Goal: Information Seeking & Learning: Find specific fact

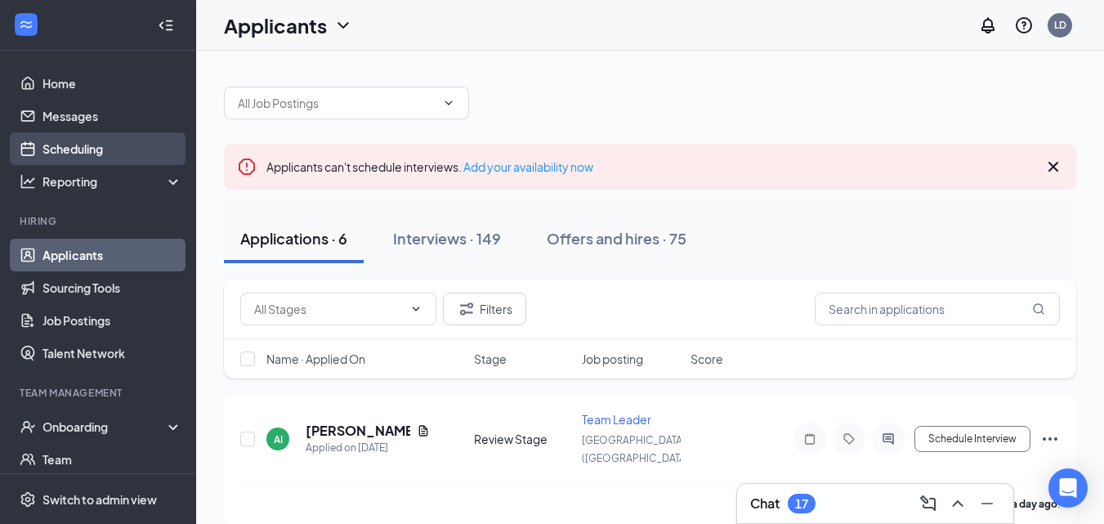
click at [101, 156] on link "Scheduling" at bounding box center [112, 148] width 140 height 33
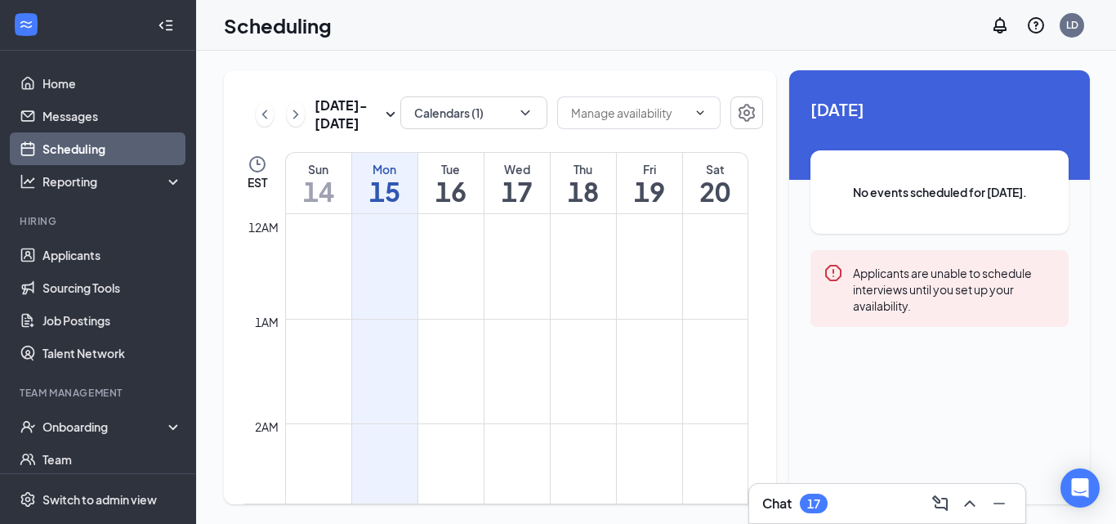
scroll to position [803, 0]
click at [882, 144] on div "[DATE] No events scheduled for [DATE]. Applicants are unable to schedule interv…" at bounding box center [939, 227] width 301 height 315
click at [854, 404] on div "Unavailable in basic plan [DATE] No events scheduled for [DATE]. Applicants are…" at bounding box center [939, 287] width 301 height 434
click at [395, 190] on h1 "15" at bounding box center [384, 191] width 65 height 28
click at [105, 144] on link "Scheduling" at bounding box center [112, 148] width 140 height 33
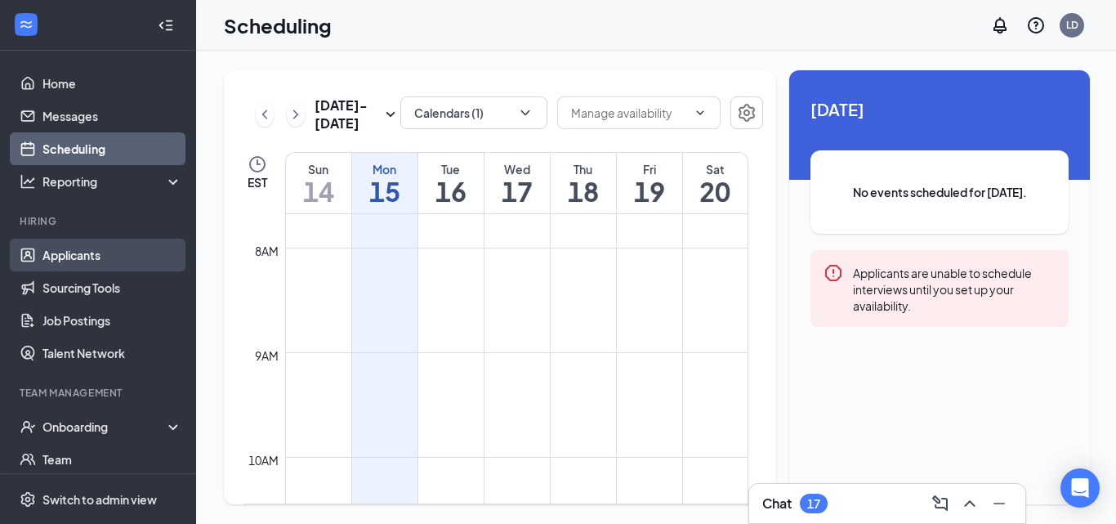
click at [89, 252] on link "Applicants" at bounding box center [112, 255] width 140 height 33
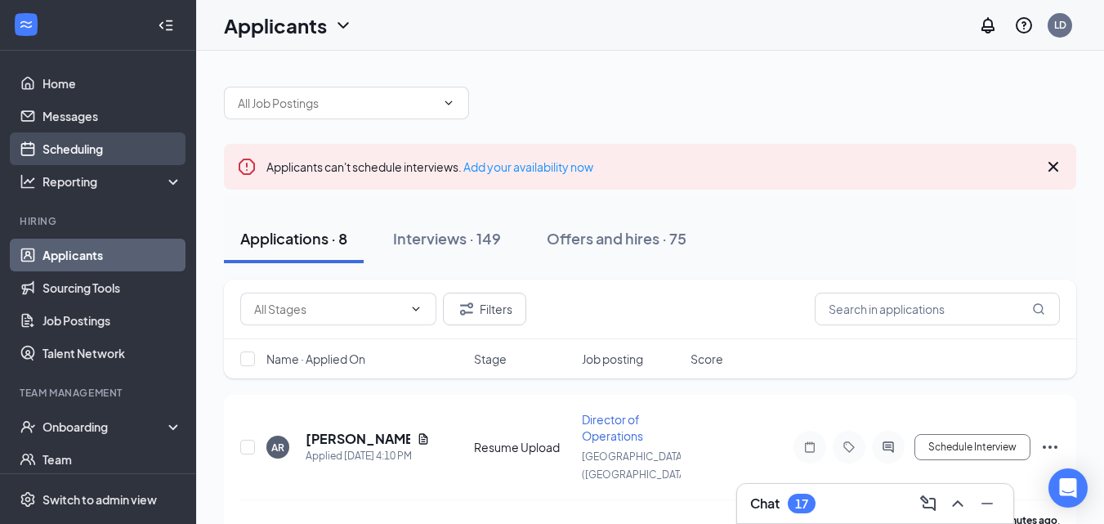
click at [54, 145] on link "Scheduling" at bounding box center [112, 148] width 140 height 33
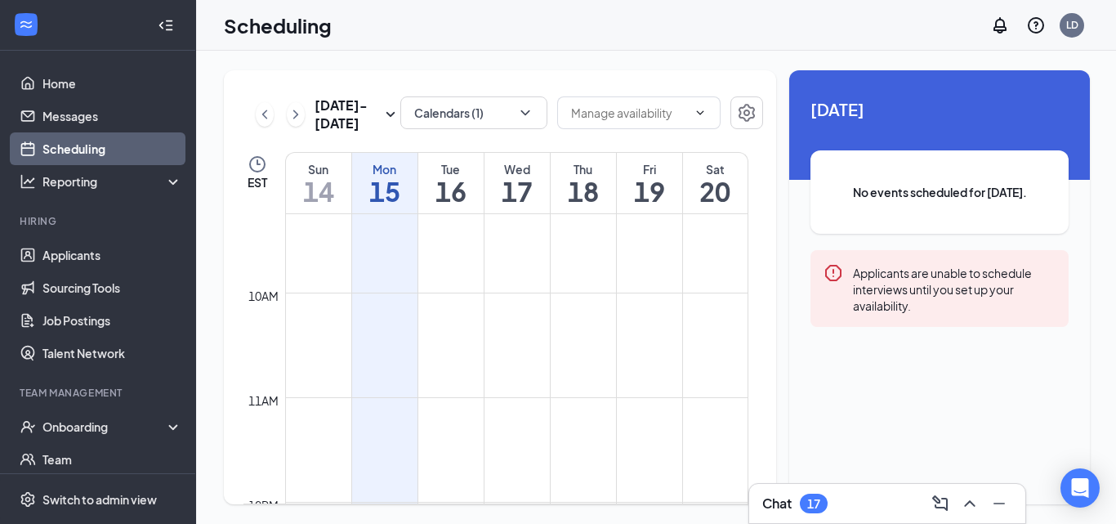
scroll to position [1130, 0]
click at [489, 118] on button "Calendars (1)" at bounding box center [473, 112] width 147 height 33
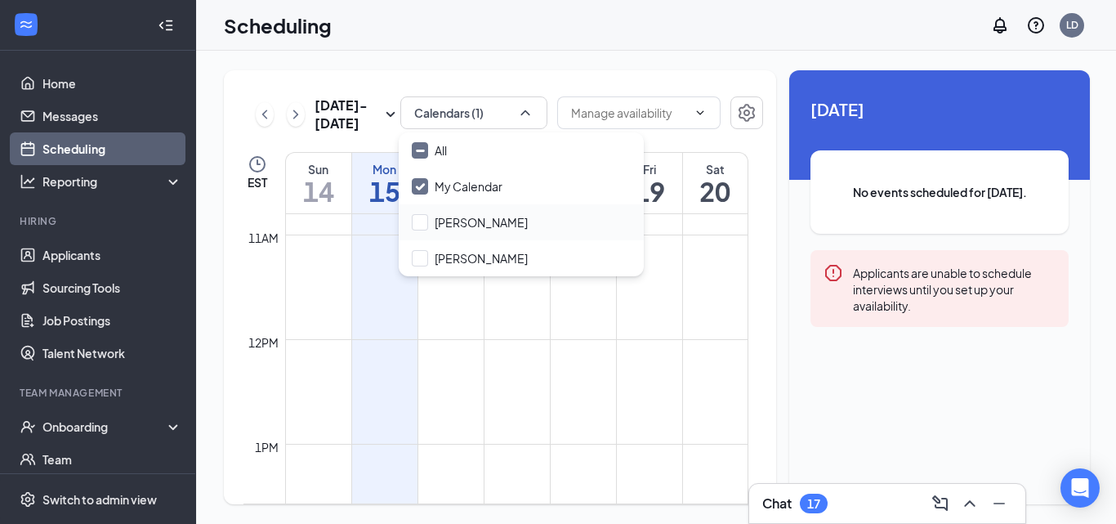
click at [476, 232] on div "[PERSON_NAME]" at bounding box center [521, 222] width 245 height 36
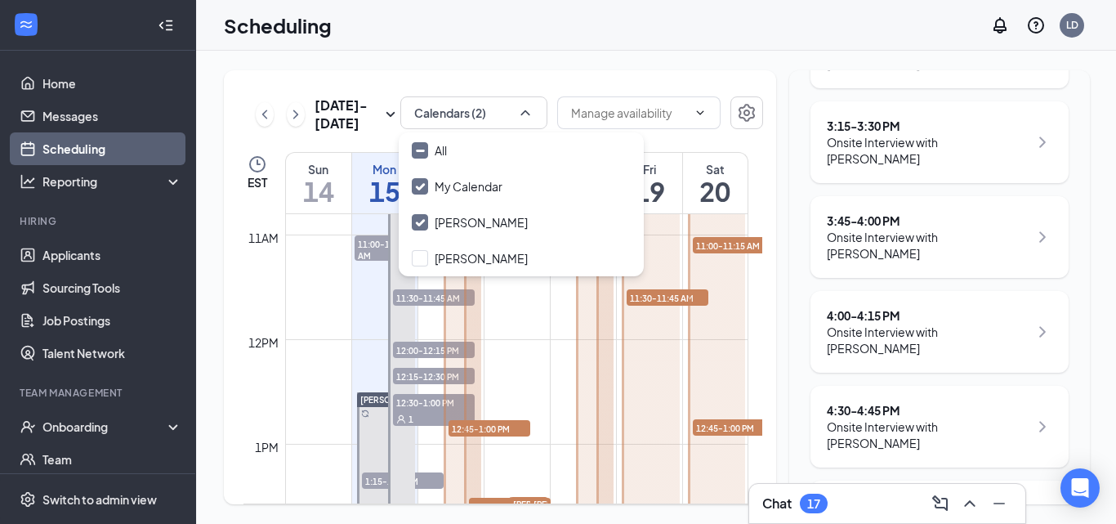
scroll to position [1508, 0]
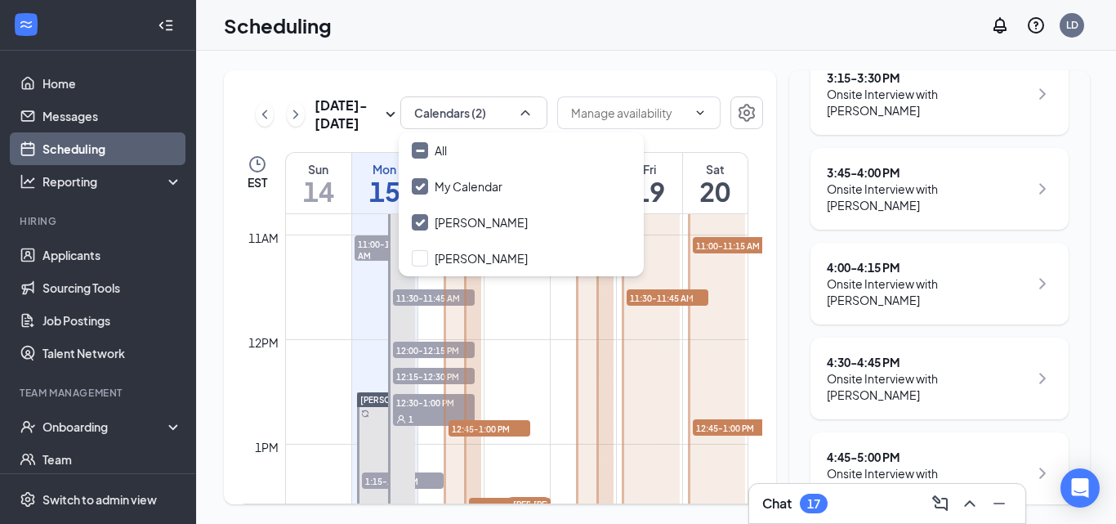
click at [84, 152] on link "Scheduling" at bounding box center [112, 148] width 140 height 33
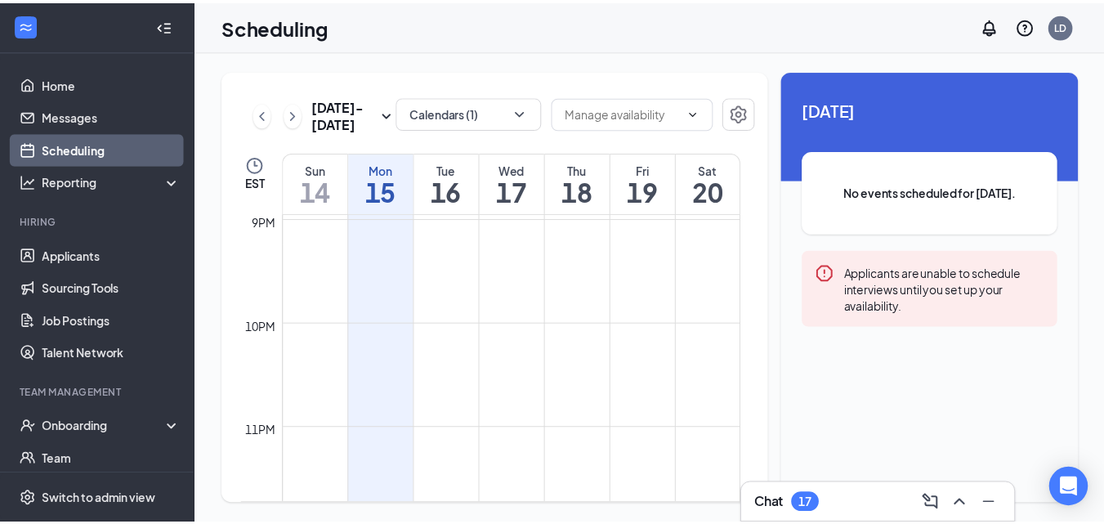
scroll to position [2221, 0]
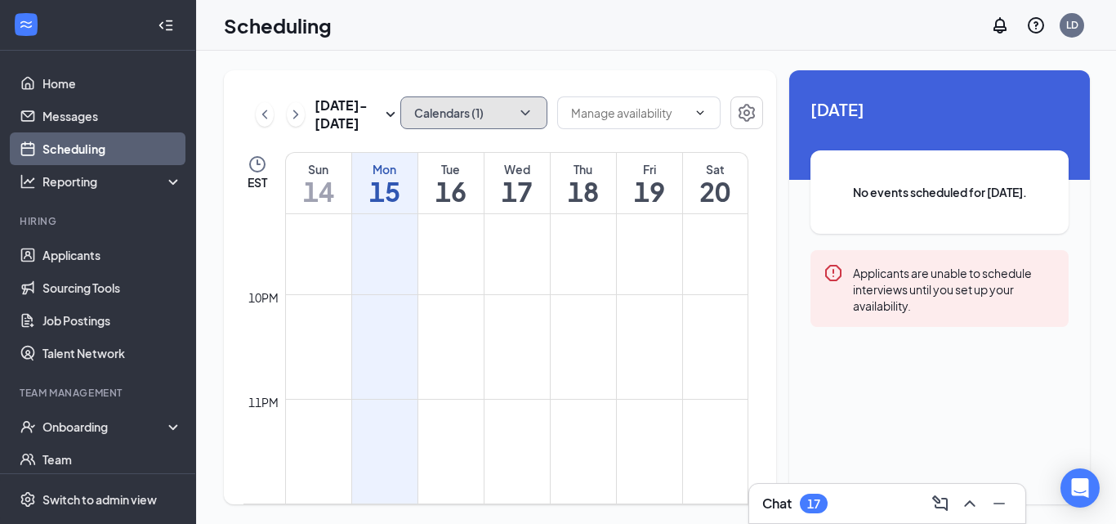
click at [452, 116] on button "Calendars (1)" at bounding box center [473, 112] width 147 height 33
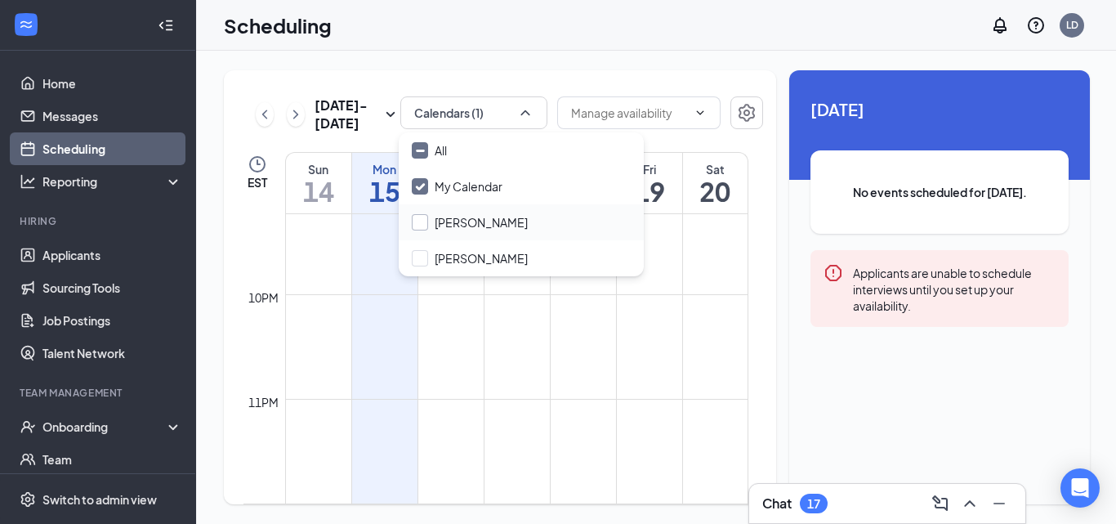
click at [456, 218] on input "[PERSON_NAME]" at bounding box center [470, 222] width 116 height 16
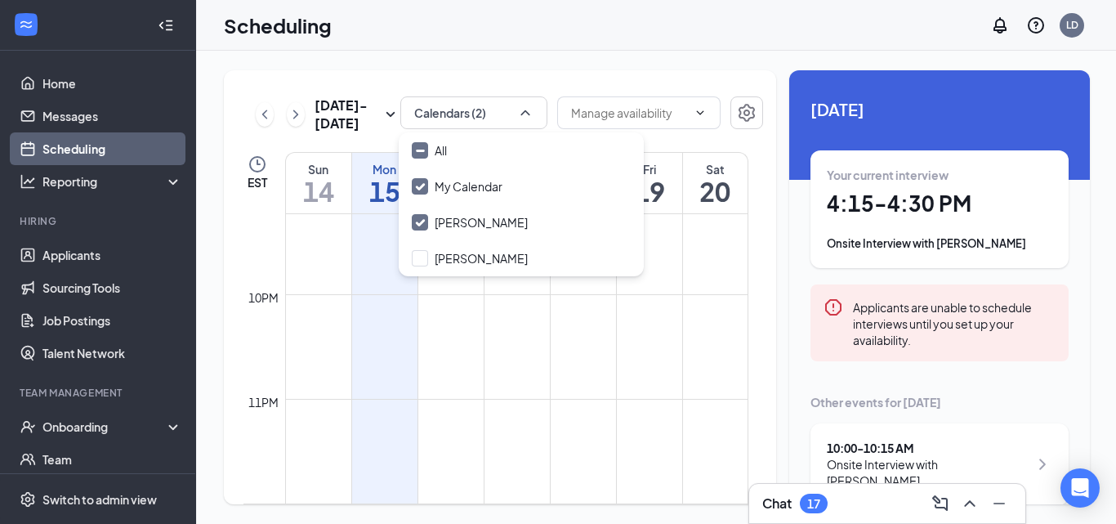
checkbox input "true"
drag, startPoint x: 68, startPoint y: 251, endPoint x: 199, endPoint y: 246, distance: 131.6
click at [69, 251] on link "Applicants" at bounding box center [112, 255] width 140 height 33
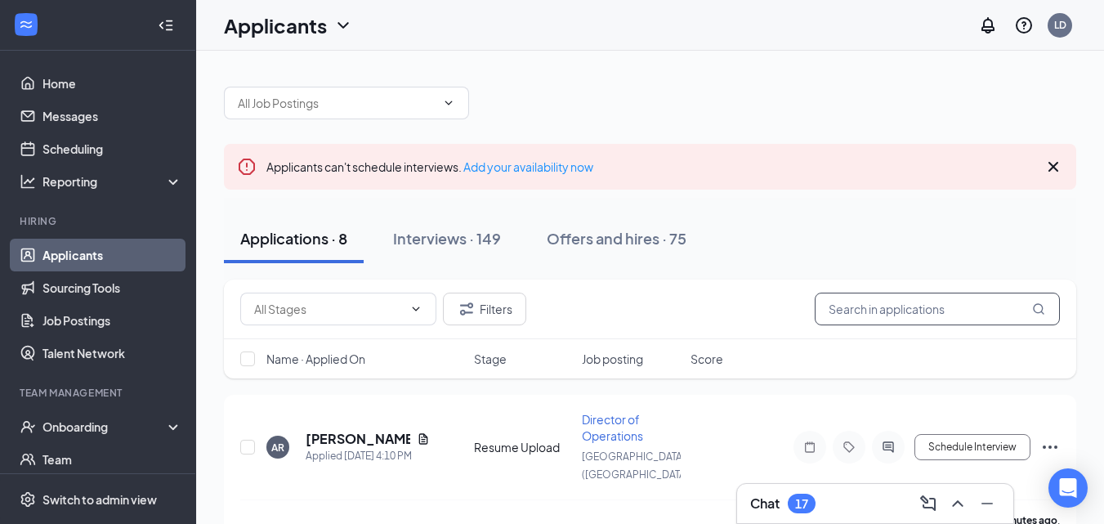
click at [832, 315] on input "text" at bounding box center [937, 309] width 245 height 33
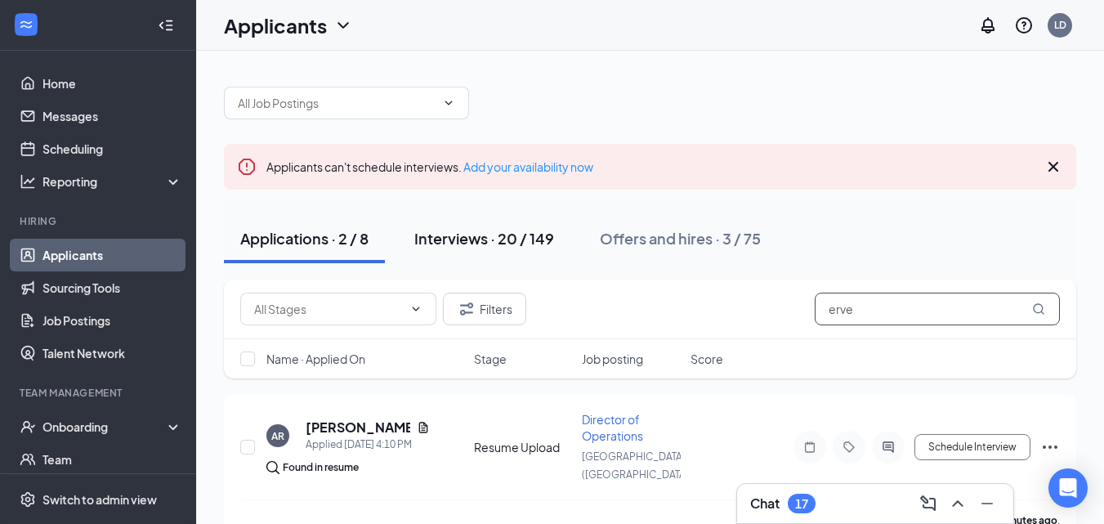
type input "erve"
click at [480, 239] on div "Interviews · 20 / 149" at bounding box center [484, 238] width 140 height 20
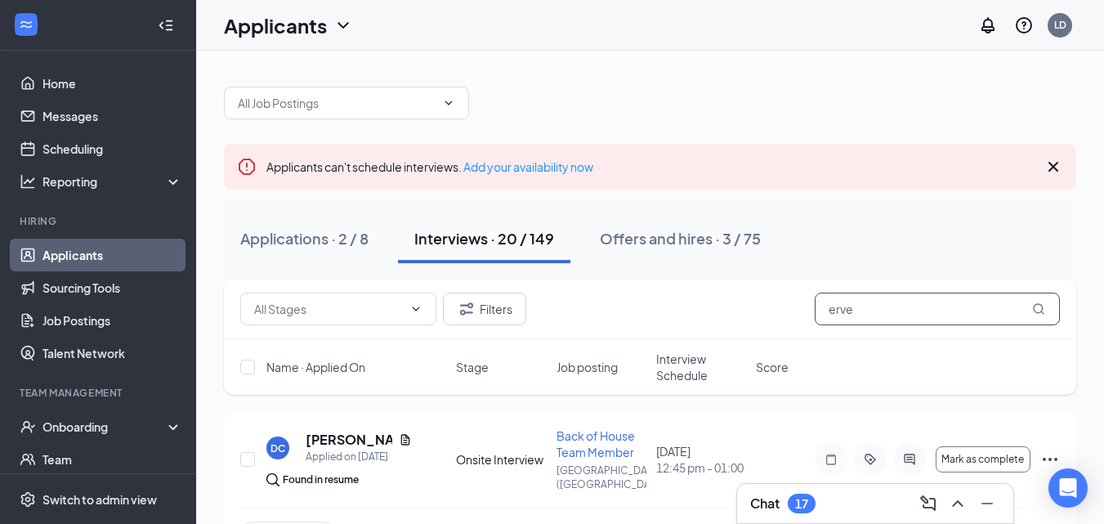
drag, startPoint x: 869, startPoint y: 306, endPoint x: 775, endPoint y: 307, distance: 93.2
click at [772, 319] on div "Filters erve" at bounding box center [650, 309] width 820 height 33
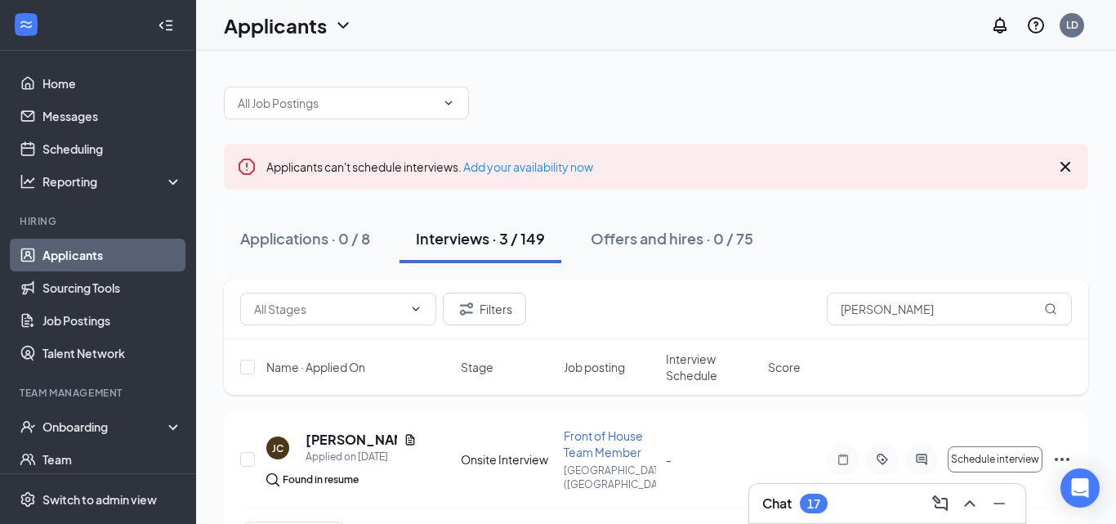
click at [432, 236] on div "Interviews · 3 / 149" at bounding box center [480, 238] width 129 height 20
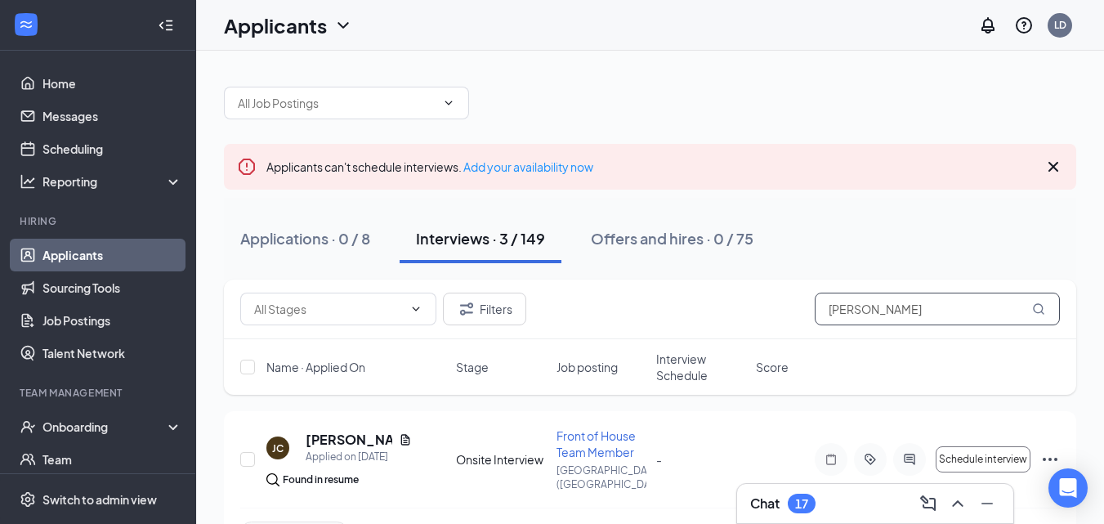
drag, startPoint x: 845, startPoint y: 314, endPoint x: 659, endPoint y: 314, distance: 185.5
click at [661, 314] on div "Filters erven" at bounding box center [650, 309] width 820 height 33
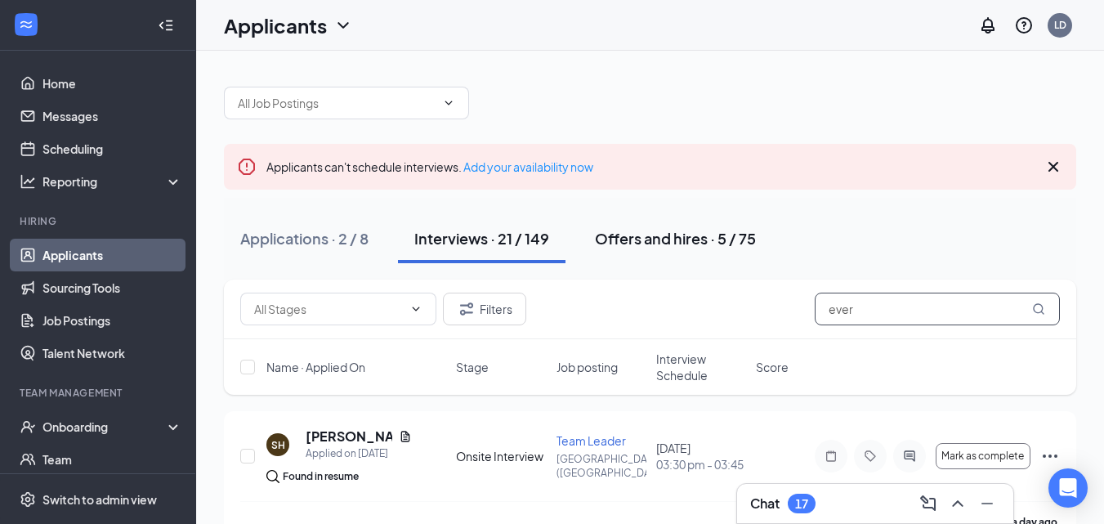
type input "ever"
click at [646, 240] on div "Offers and hires · 5 / 75" at bounding box center [675, 238] width 161 height 20
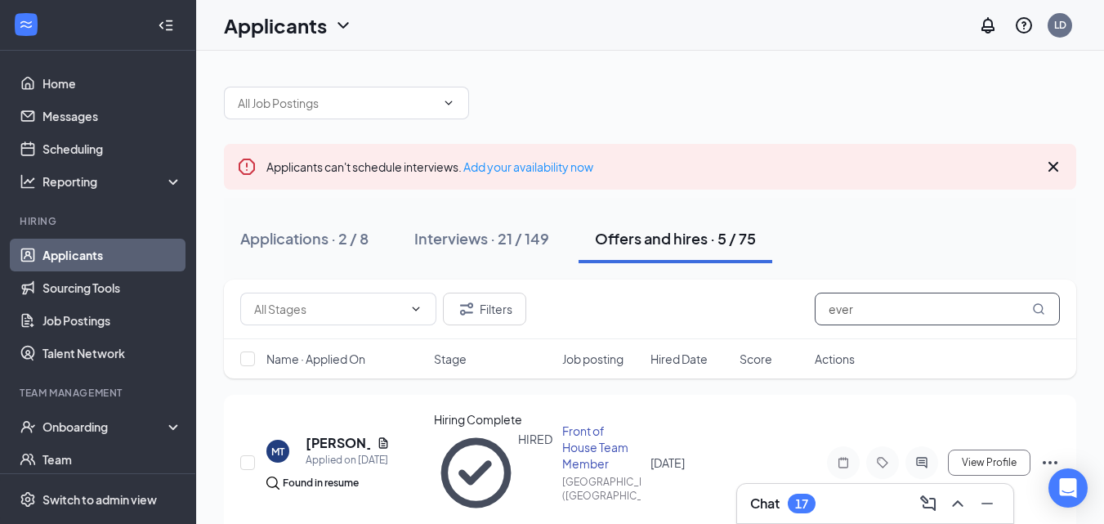
click at [879, 308] on input "ever" at bounding box center [937, 309] width 245 height 33
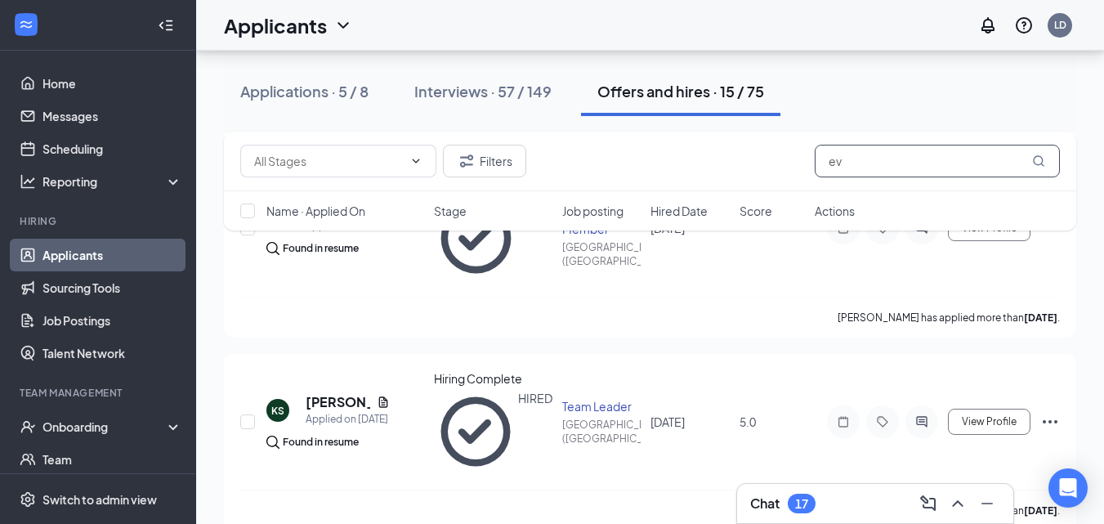
scroll to position [2124, 0]
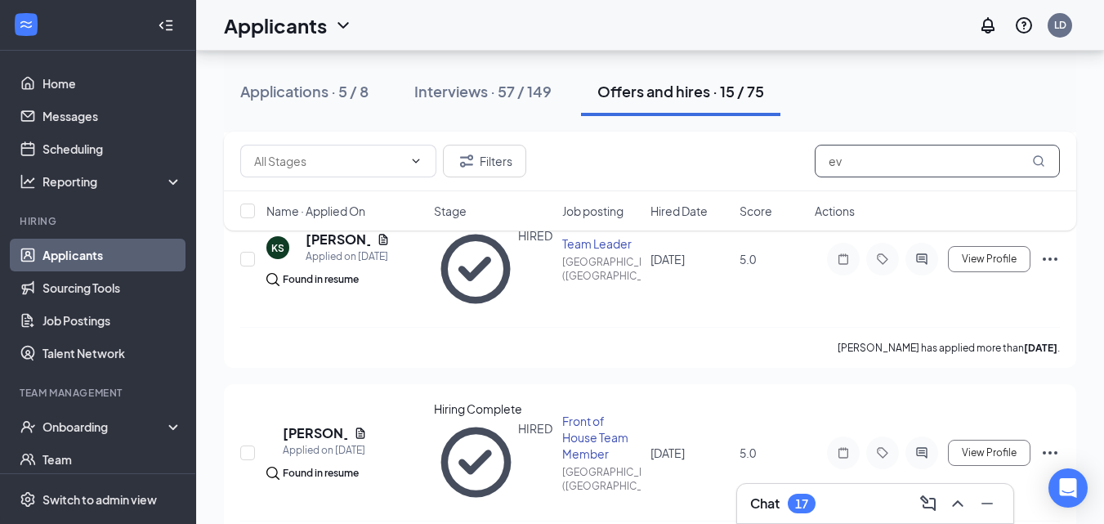
type input "ev"
click at [109, 254] on link "Applicants" at bounding box center [112, 255] width 140 height 33
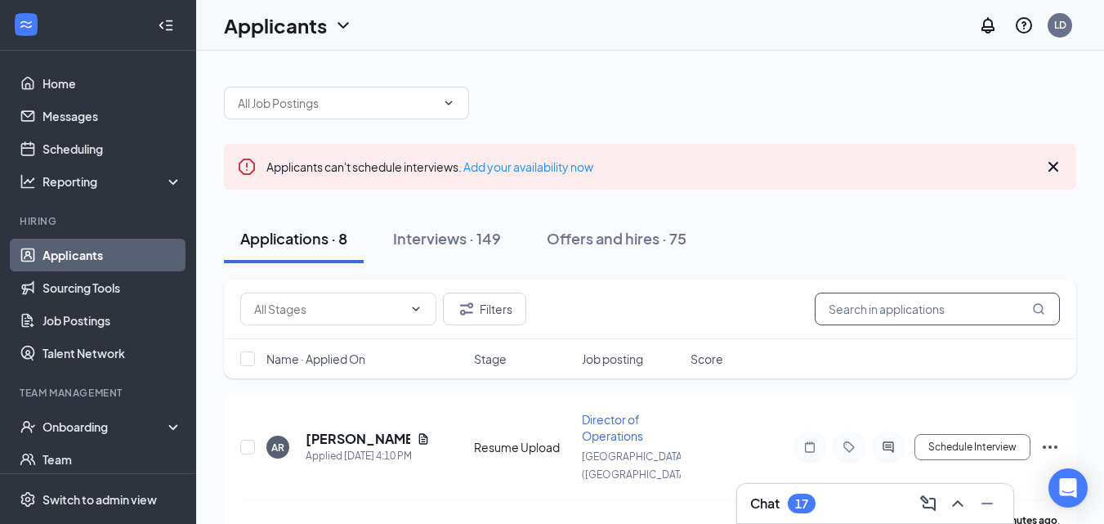
click at [850, 305] on input "text" at bounding box center [937, 309] width 245 height 33
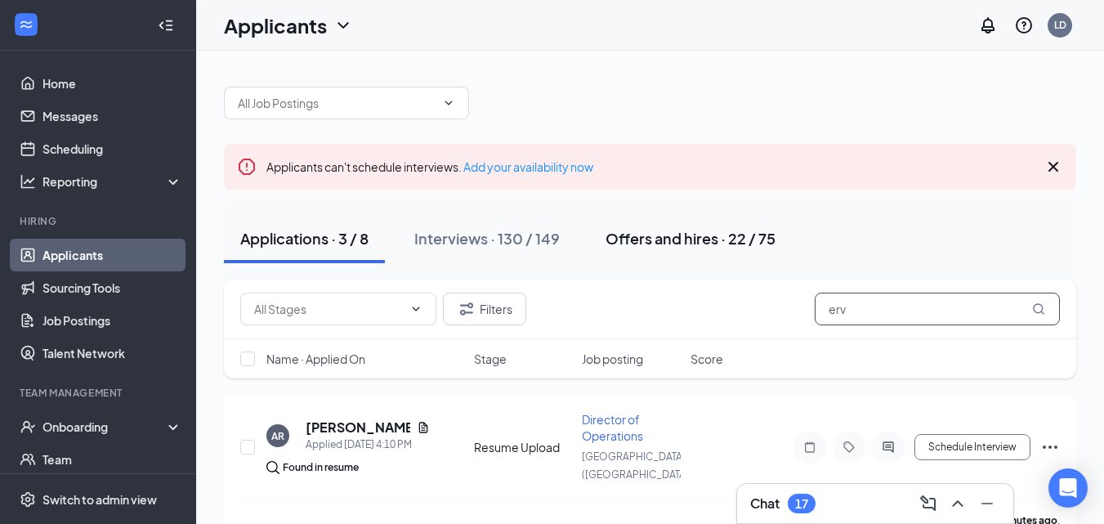
type input "erv"
click at [661, 230] on div "Offers and hires · 22 / 75" at bounding box center [690, 238] width 170 height 20
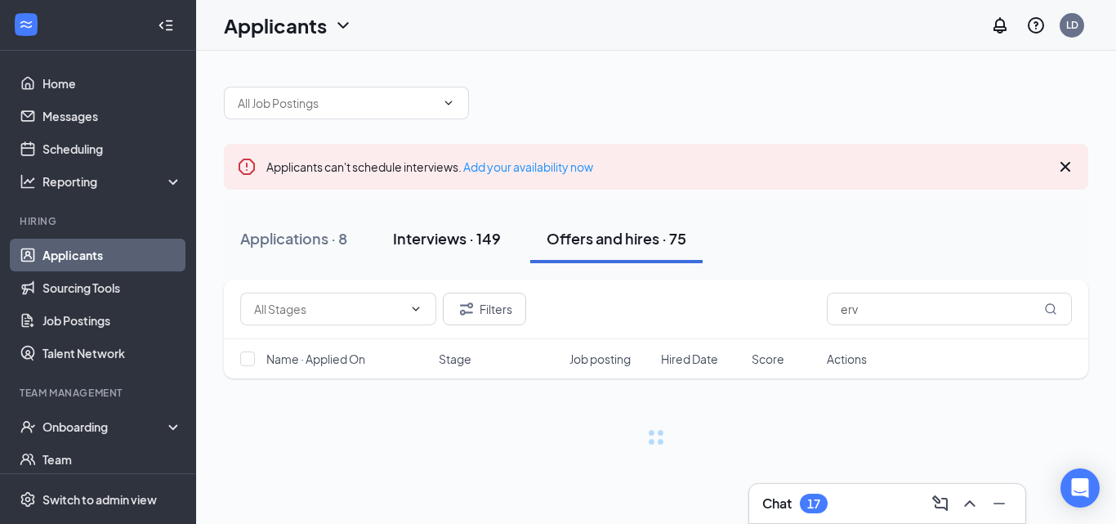
click at [415, 231] on div "Interviews · 149" at bounding box center [447, 238] width 108 height 20
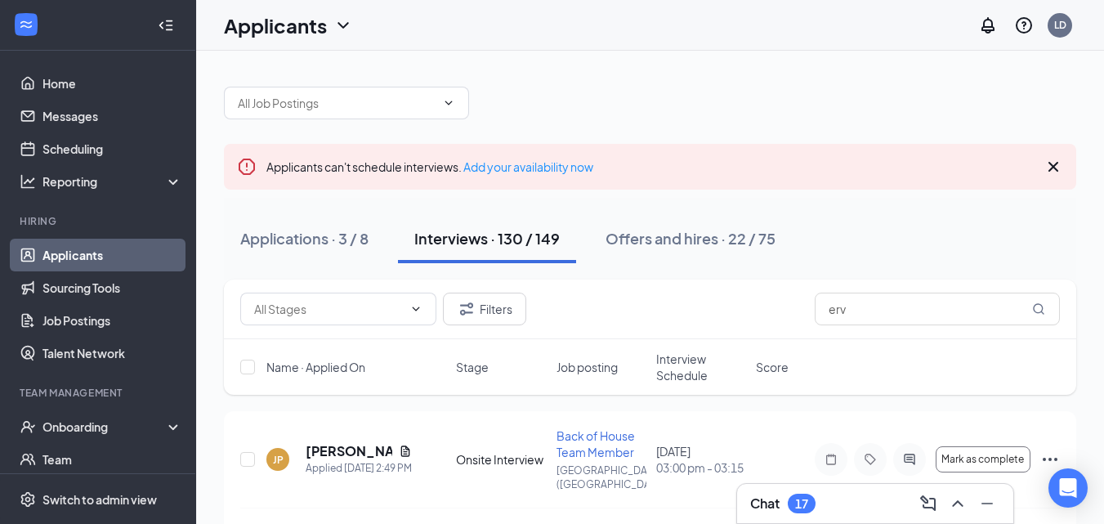
click at [455, 240] on div "Interviews · 130 / 149" at bounding box center [486, 238] width 145 height 20
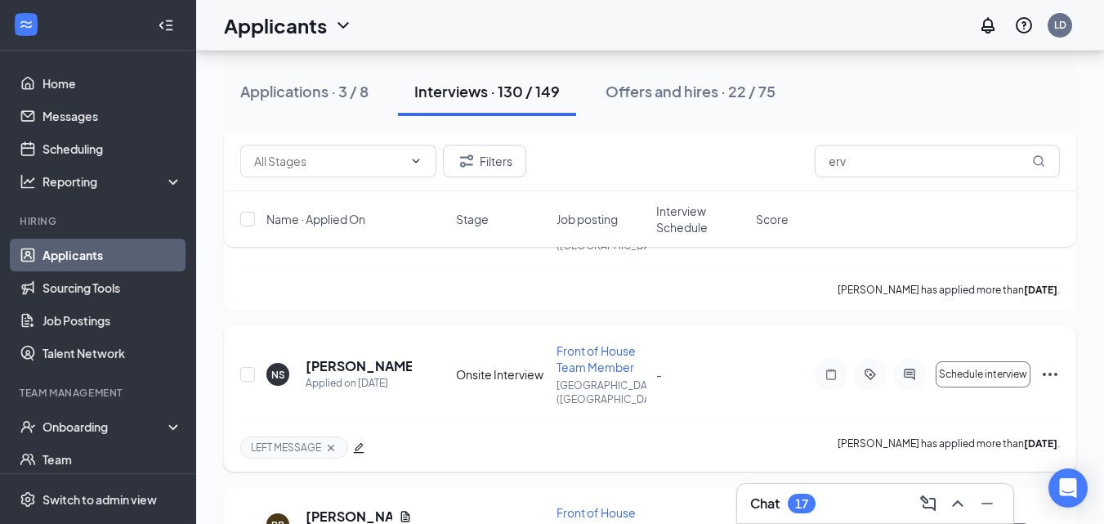
scroll to position [1961, 0]
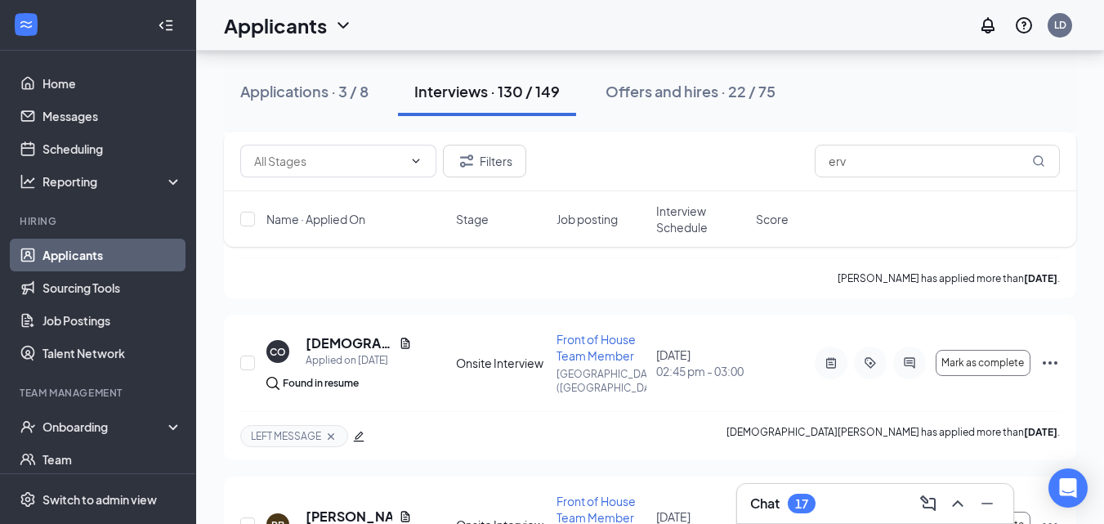
drag, startPoint x: 109, startPoint y: 257, endPoint x: 293, endPoint y: 234, distance: 184.5
click at [109, 257] on link "Applicants" at bounding box center [112, 255] width 140 height 33
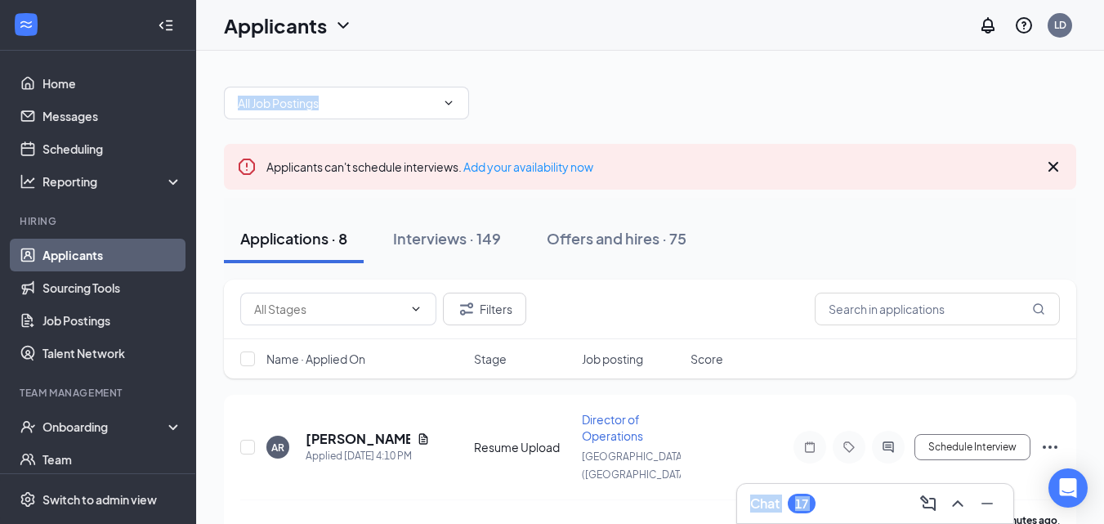
drag, startPoint x: 1103, startPoint y: 33, endPoint x: 1101, endPoint y: 87, distance: 54.0
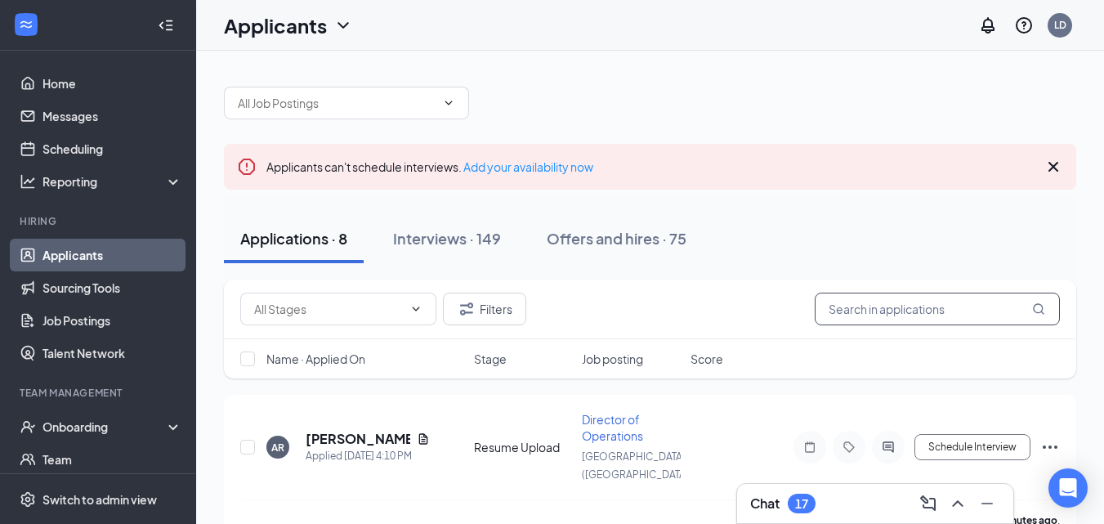
click at [872, 308] on input "text" at bounding box center [937, 309] width 245 height 33
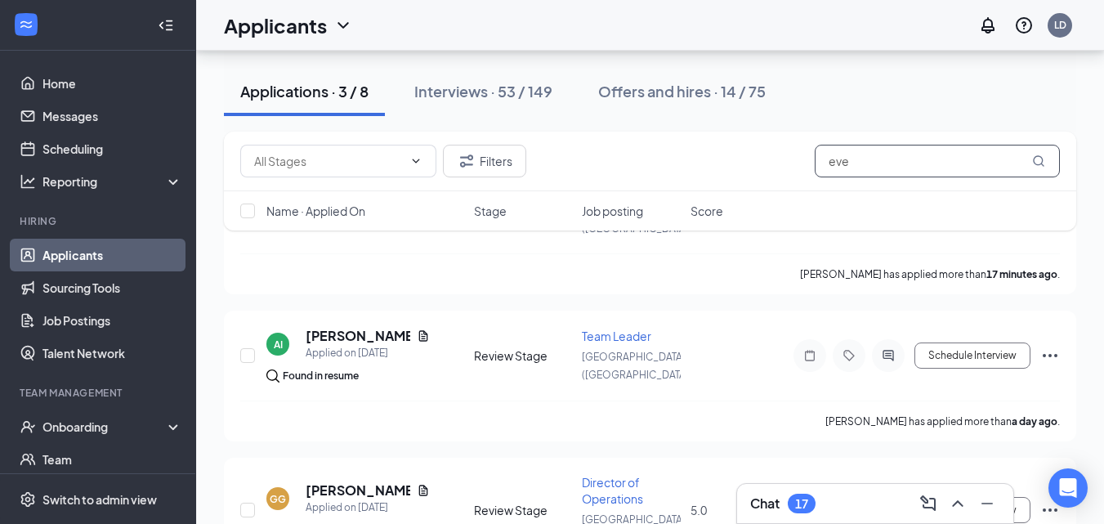
scroll to position [315, 0]
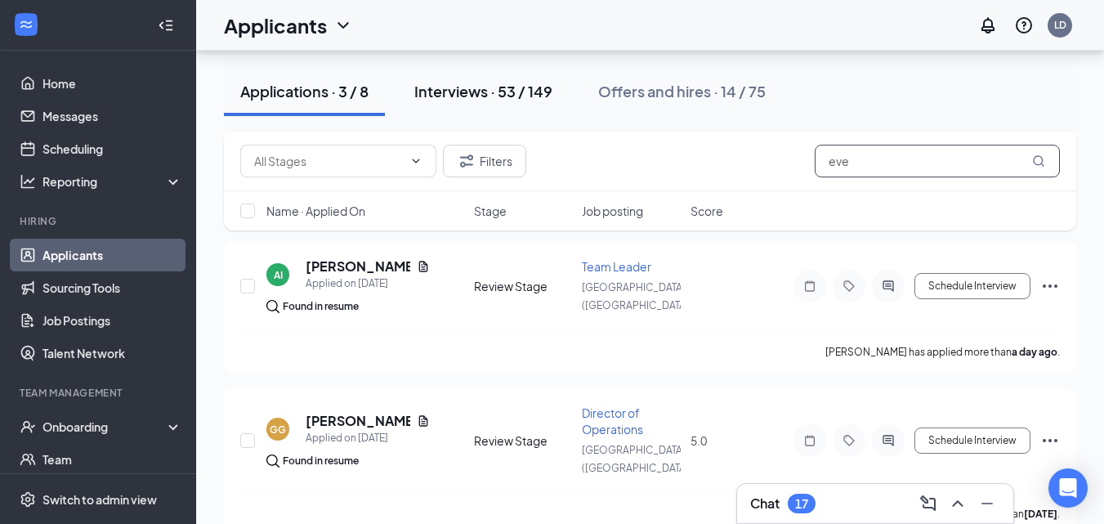
type input "eve"
click at [448, 84] on div "Interviews · 53 / 149" at bounding box center [483, 91] width 138 height 20
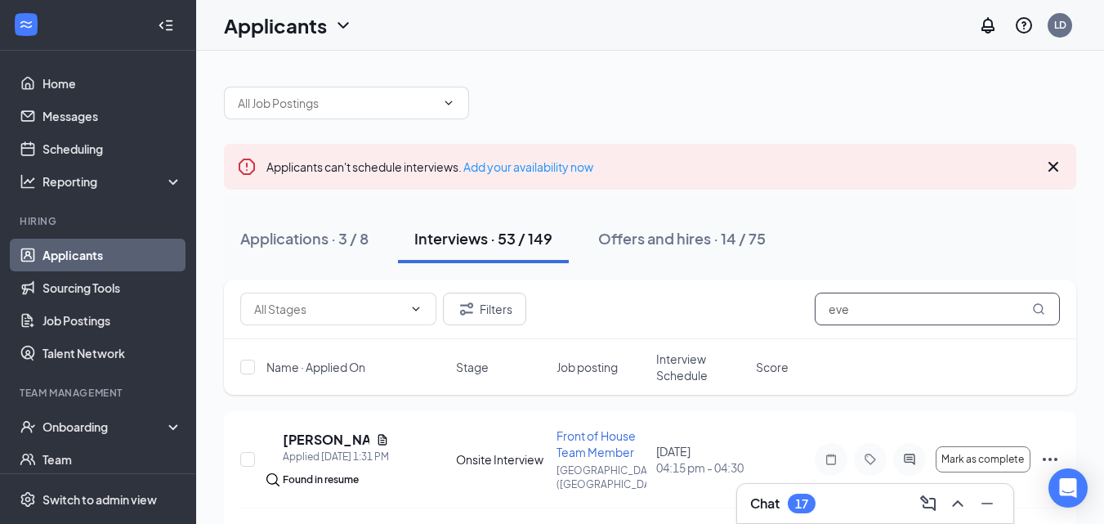
drag, startPoint x: 851, startPoint y: 308, endPoint x: 836, endPoint y: 316, distance: 16.8
click at [836, 316] on input "eve" at bounding box center [937, 309] width 245 height 33
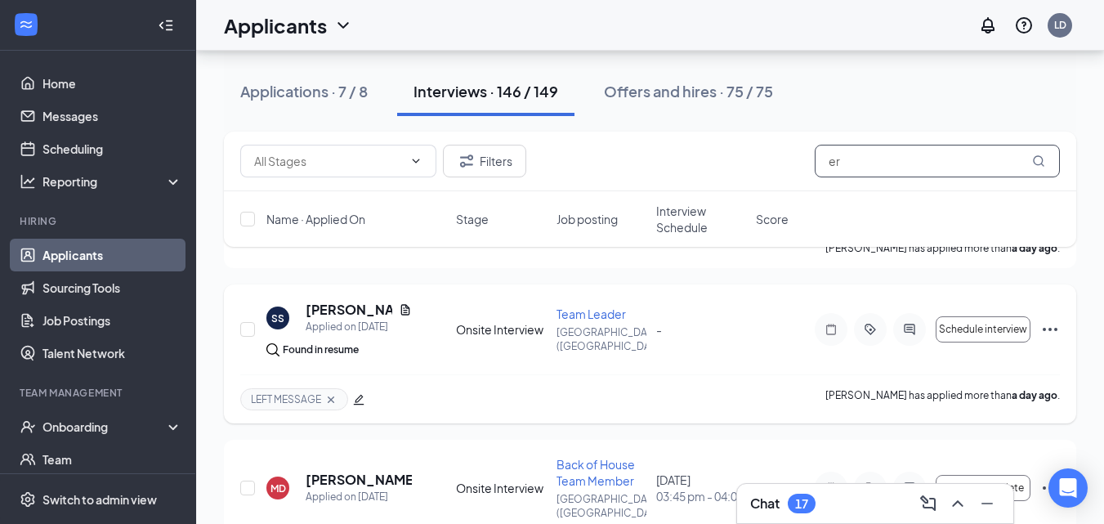
scroll to position [1381, 0]
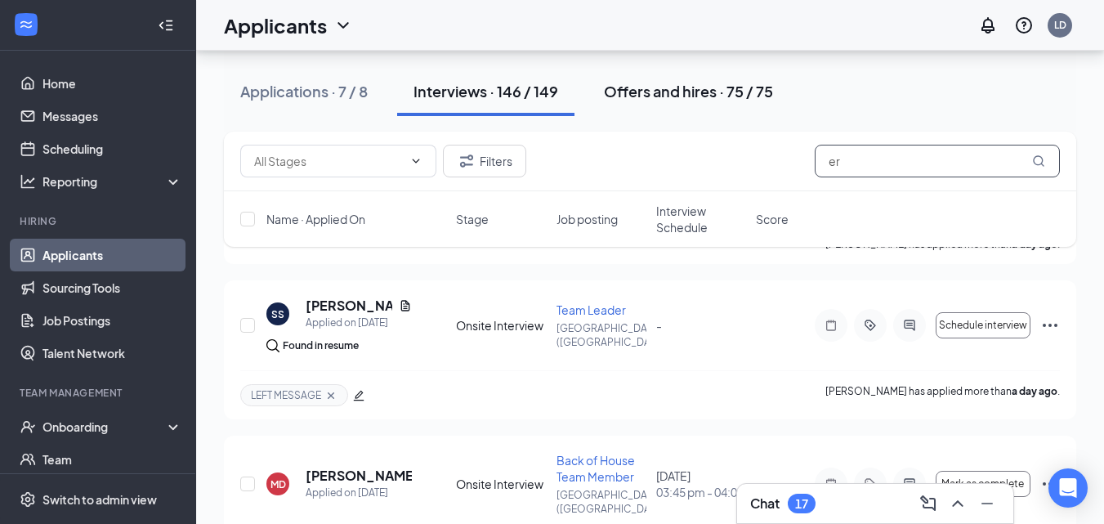
type input "er"
click at [691, 88] on div "Offers and hires · 75 / 75" at bounding box center [688, 91] width 169 height 20
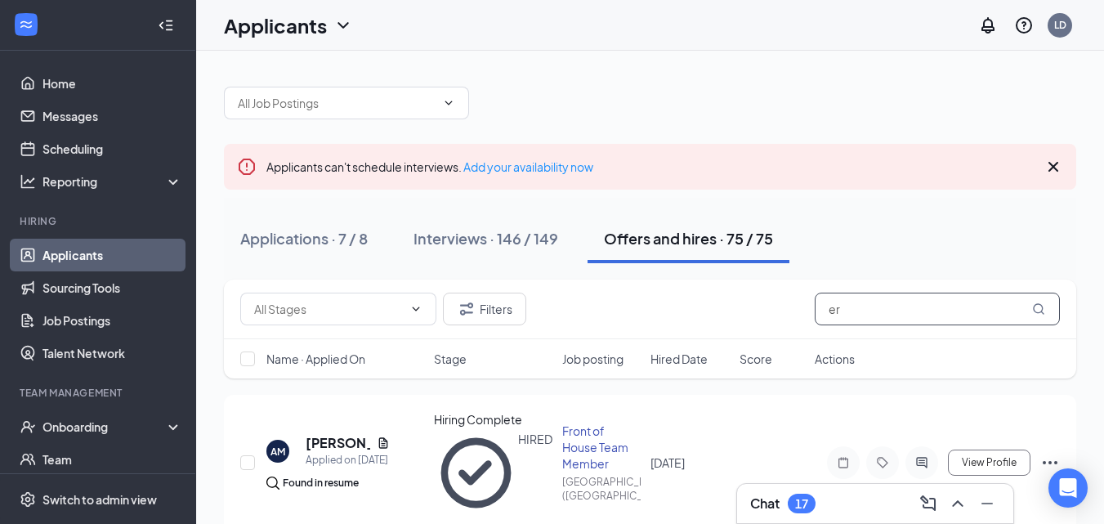
click at [854, 314] on input "er" at bounding box center [937, 309] width 245 height 33
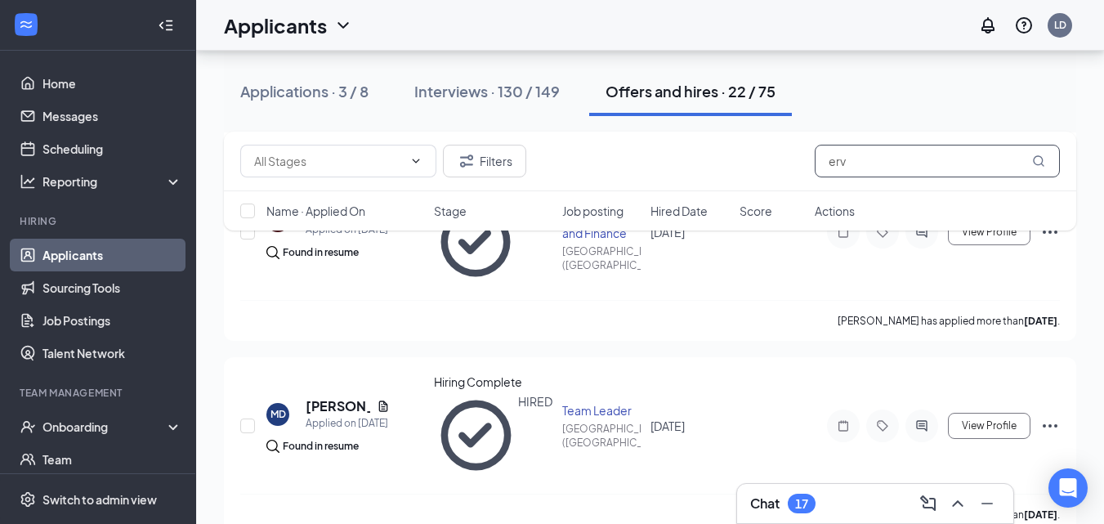
scroll to position [726, 0]
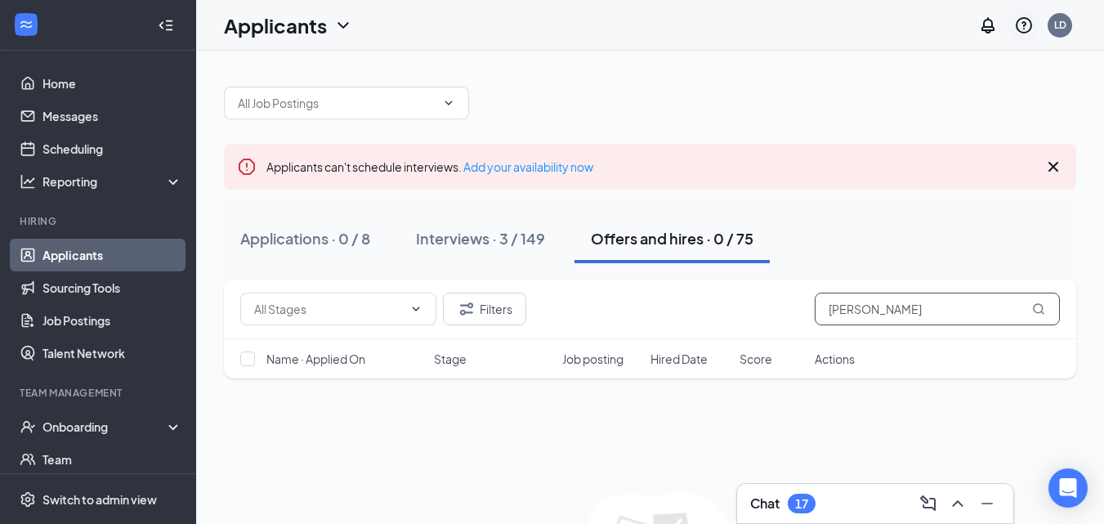
type input "[PERSON_NAME]"
click at [1030, 24] on icon "QuestionInfo" at bounding box center [1024, 26] width 20 height 20
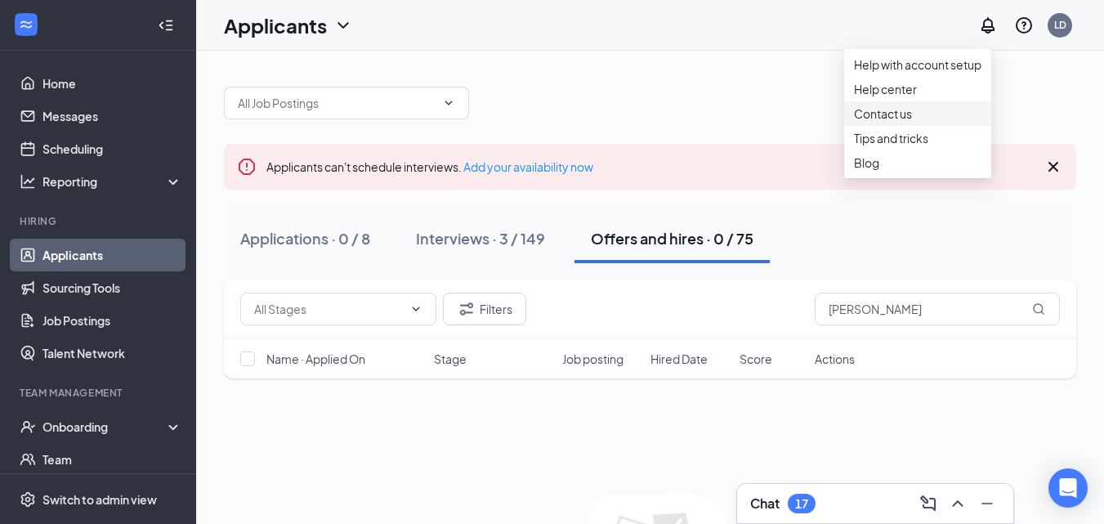
click at [909, 122] on div "Contact us" at bounding box center [917, 113] width 127 height 16
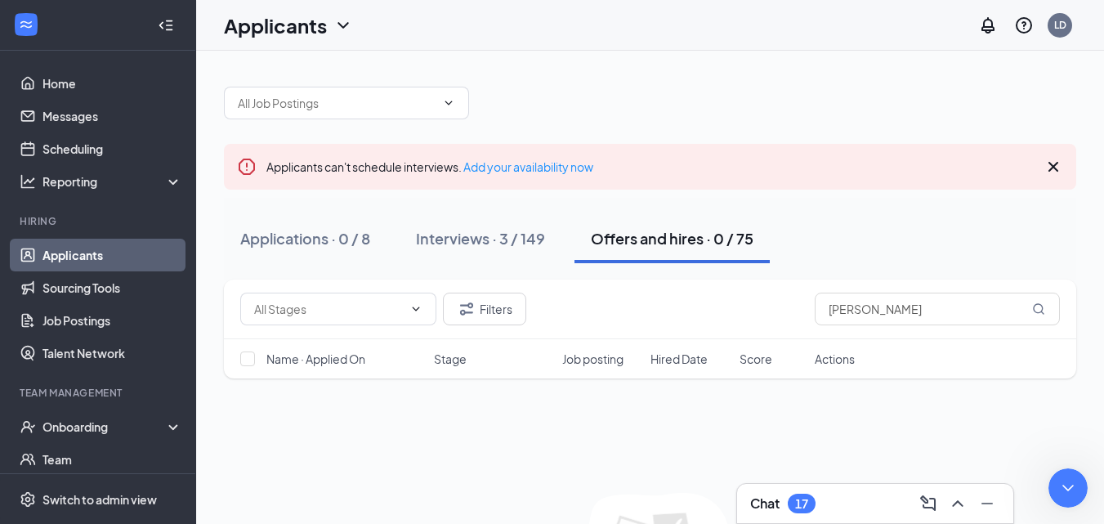
type textarea "hello"
type textarea "h"
type textarea "i cant find a candiate im looking for"
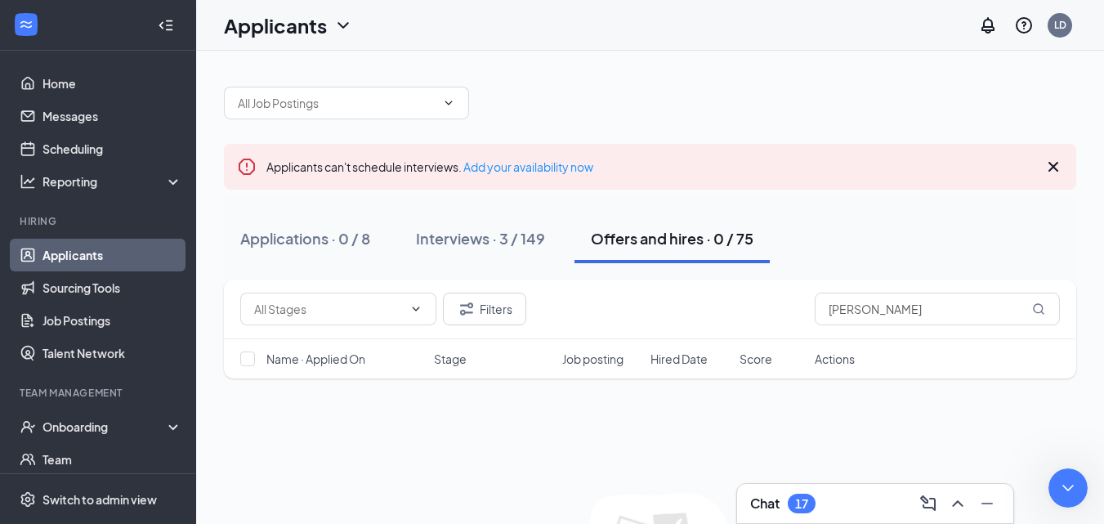
scroll to position [31, 0]
type textarea "i know the name starts with [PERSON_NAME]"
type textarea "but nothing shows up"
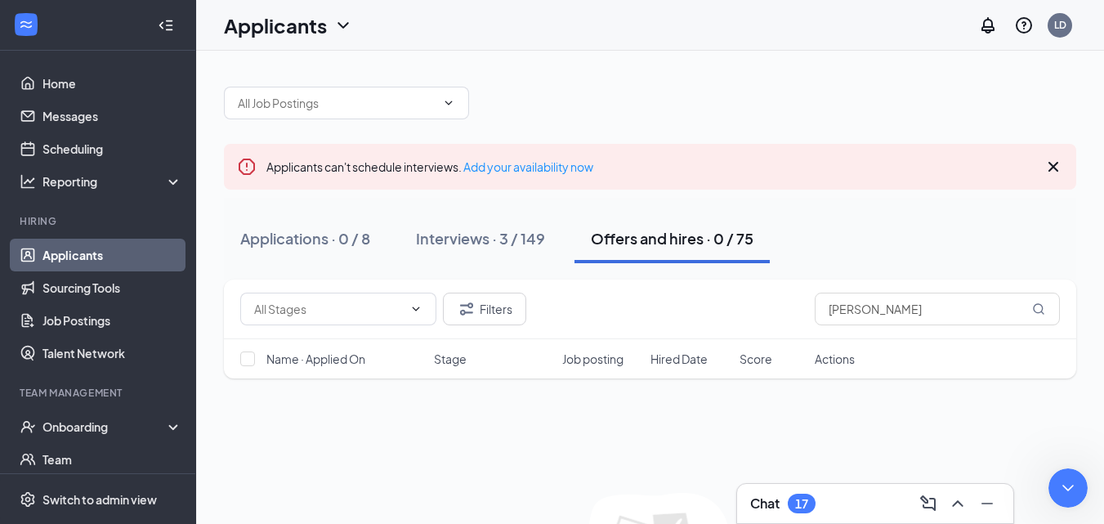
click at [85, 250] on link "Applicants" at bounding box center [112, 255] width 140 height 33
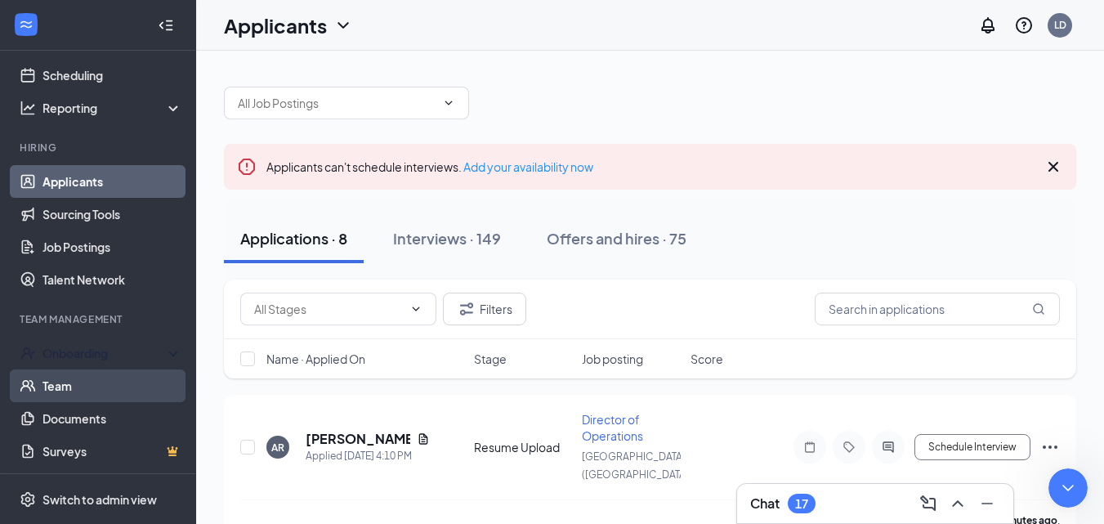
scroll to position [74, 0]
click at [74, 383] on link "Team" at bounding box center [112, 385] width 140 height 33
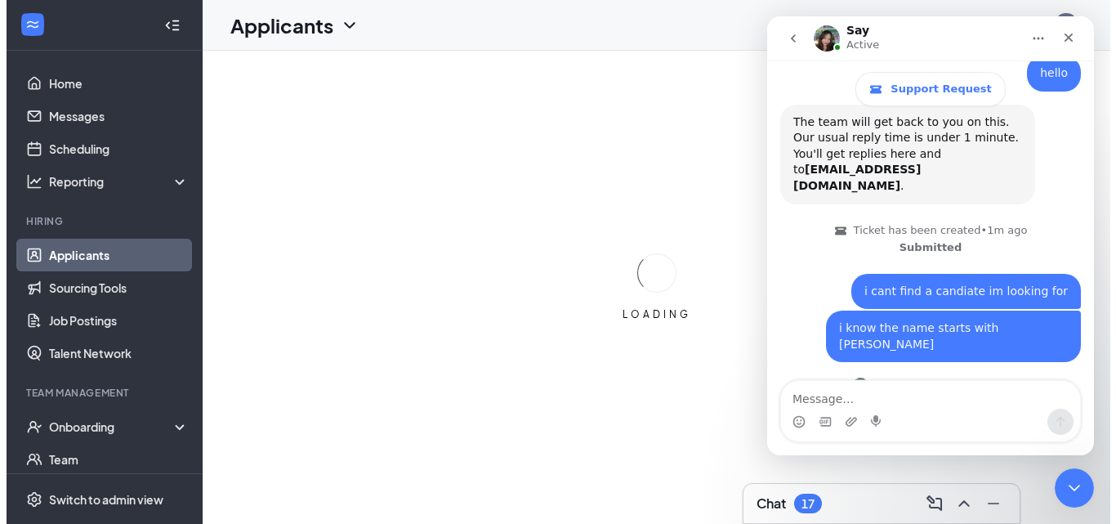
scroll to position [292, 0]
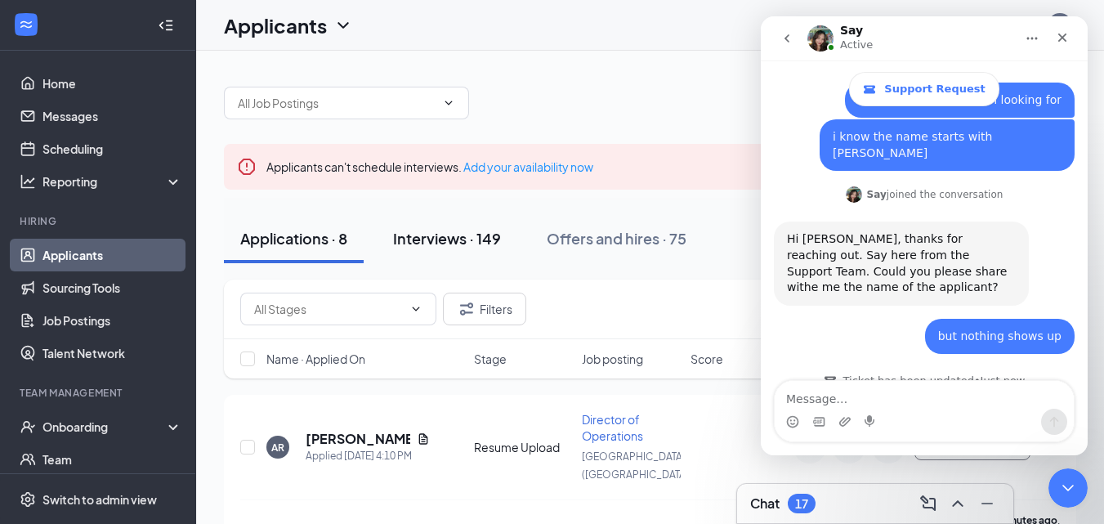
click at [437, 239] on div "Interviews · 149" at bounding box center [447, 238] width 108 height 20
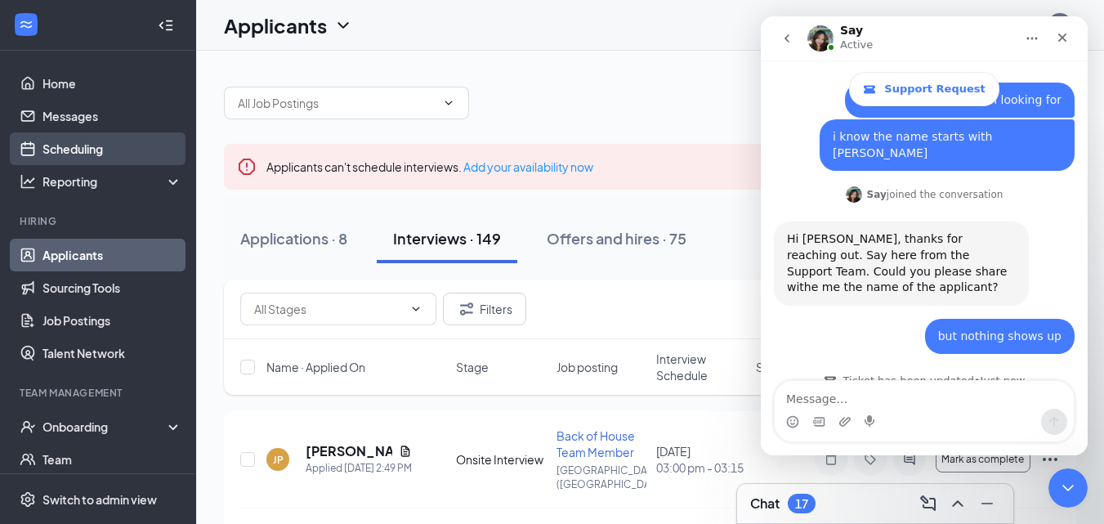
click at [80, 150] on link "Scheduling" at bounding box center [112, 148] width 140 height 33
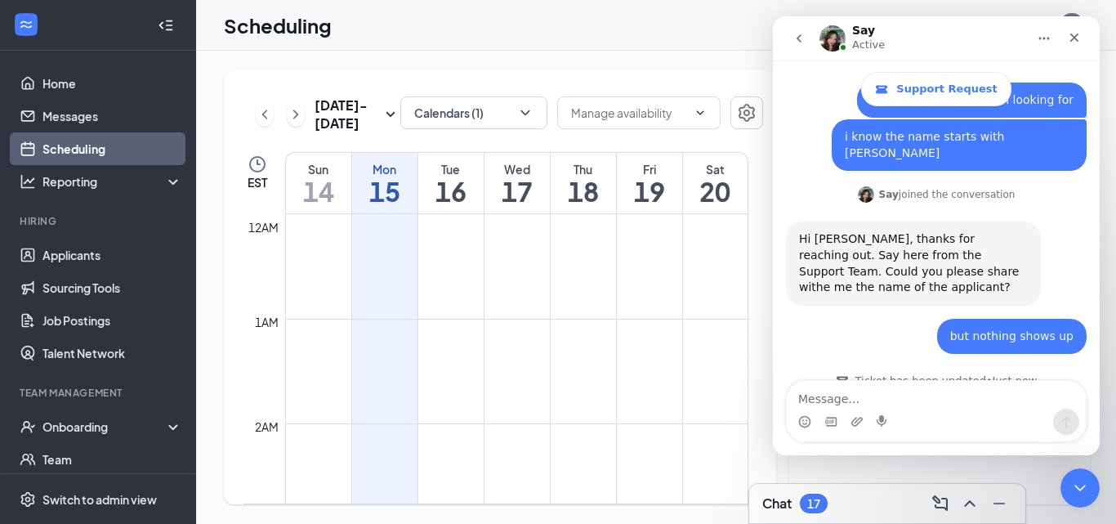
scroll to position [803, 0]
click at [486, 119] on button "Calendars (1)" at bounding box center [473, 112] width 147 height 33
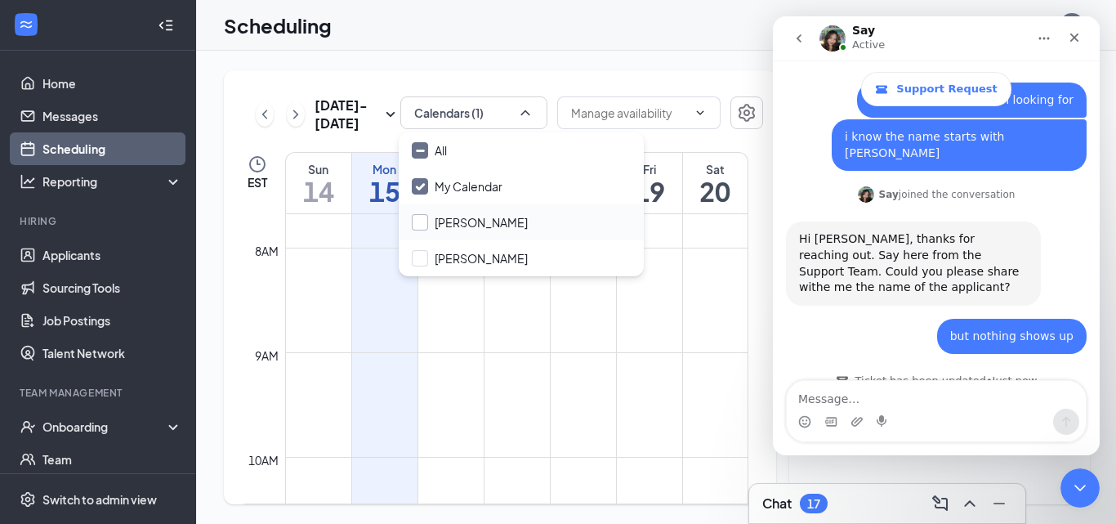
click at [457, 219] on input "[PERSON_NAME]" at bounding box center [470, 222] width 116 height 16
checkbox input "true"
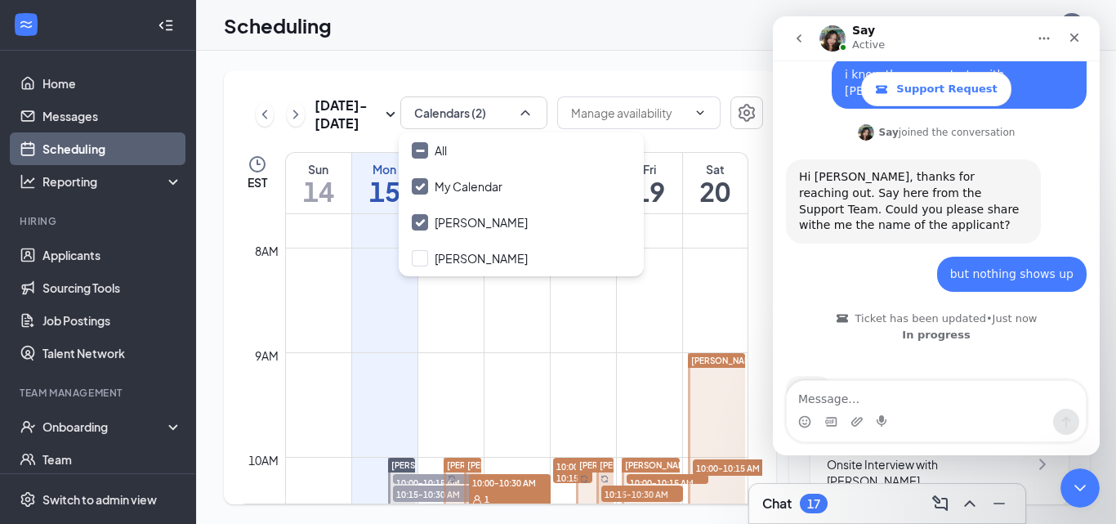
scroll to position [355, 0]
click at [1080, 42] on icon "Close" at bounding box center [1074, 37] width 13 height 13
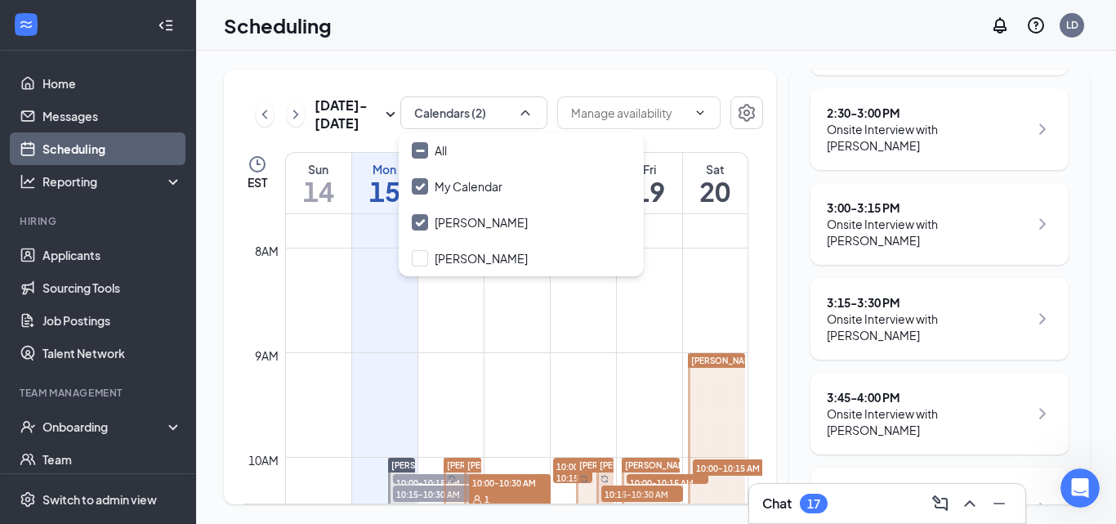
scroll to position [1389, 0]
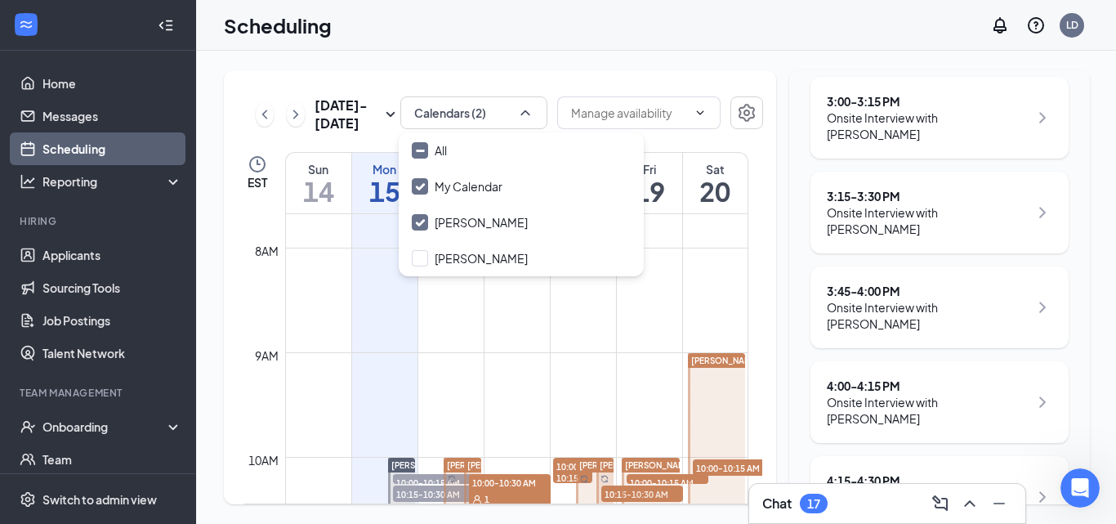
click at [857, 489] on div "Onsite Interview with [PERSON_NAME]" at bounding box center [928, 505] width 202 height 33
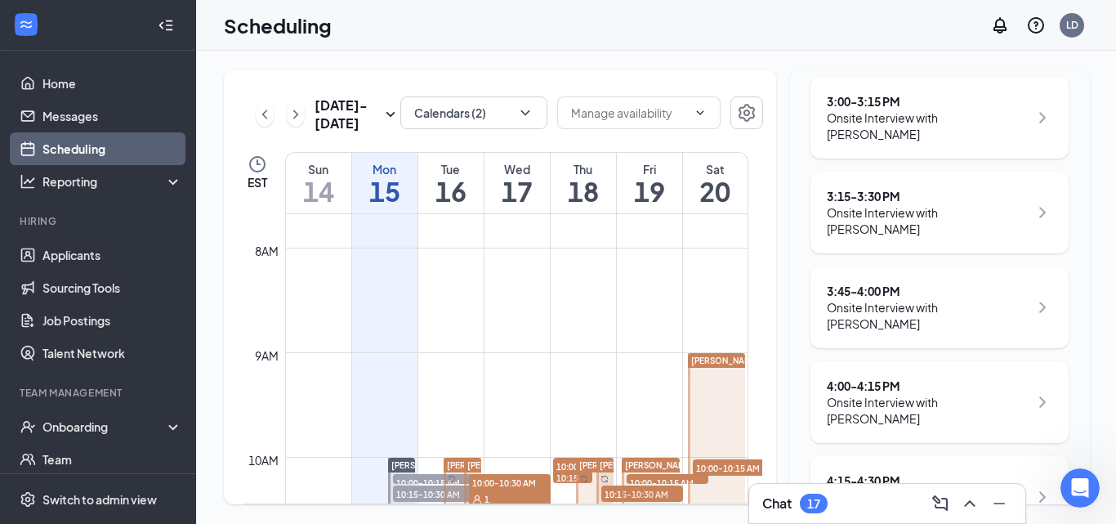
click at [1039, 492] on icon "ChevronRight" at bounding box center [1042, 497] width 7 height 11
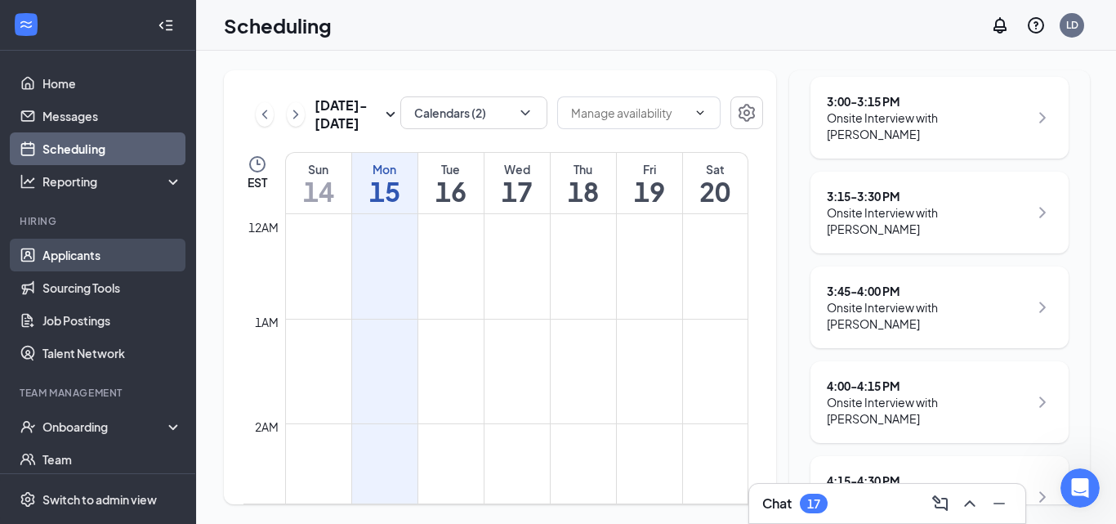
click at [89, 242] on link "Applicants" at bounding box center [112, 255] width 140 height 33
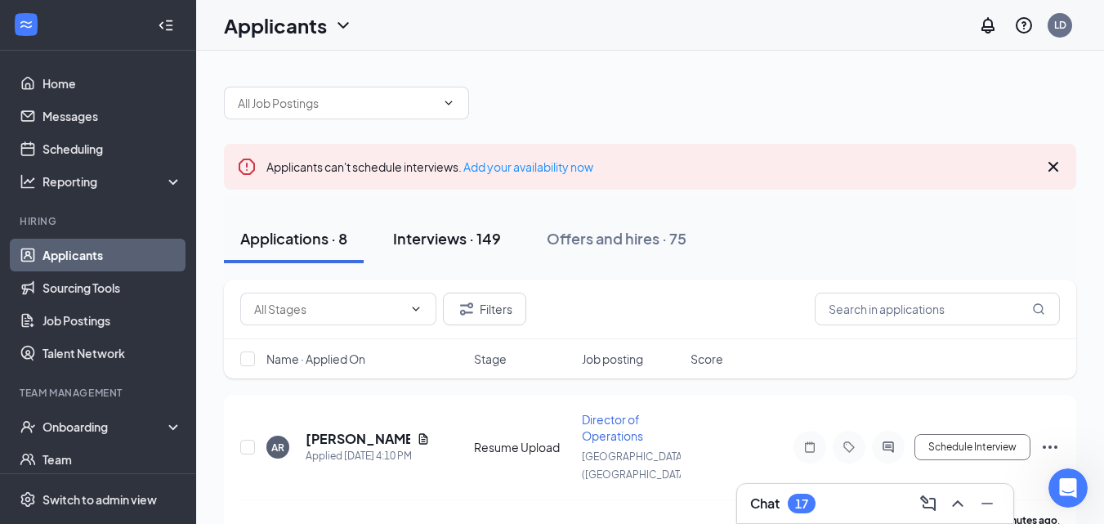
click at [442, 237] on div "Interviews · 149" at bounding box center [447, 238] width 108 height 20
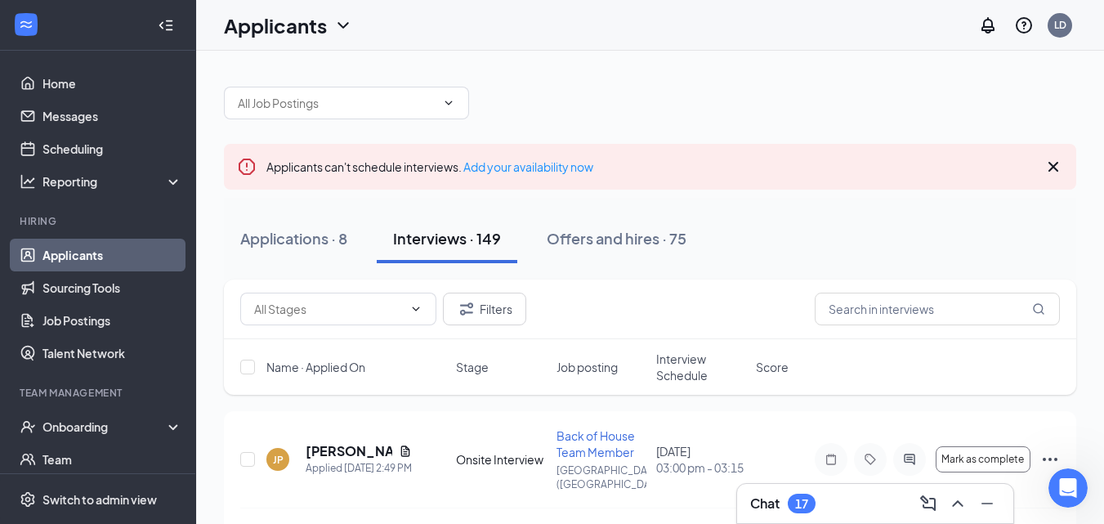
click at [866, 308] on input "text" at bounding box center [937, 309] width 245 height 33
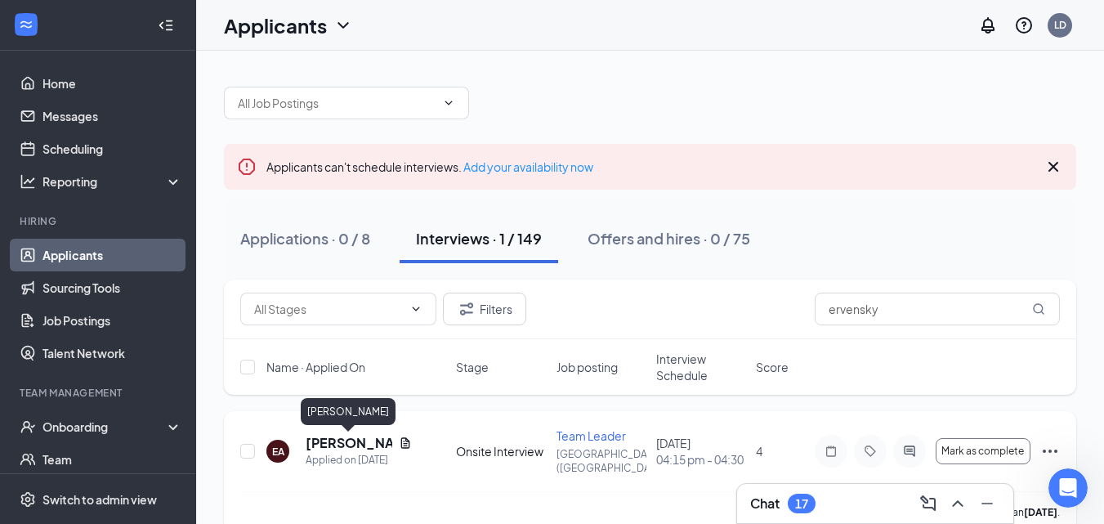
type input "ervensky"
click at [347, 443] on h5 "[PERSON_NAME]" at bounding box center [349, 443] width 87 height 18
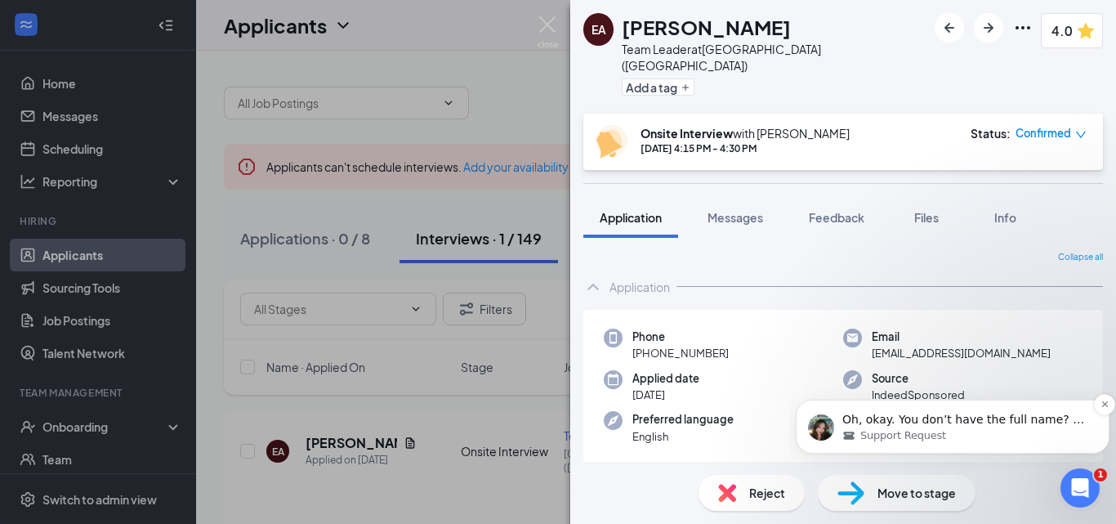
click at [923, 434] on span "Support Request" at bounding box center [903, 435] width 86 height 15
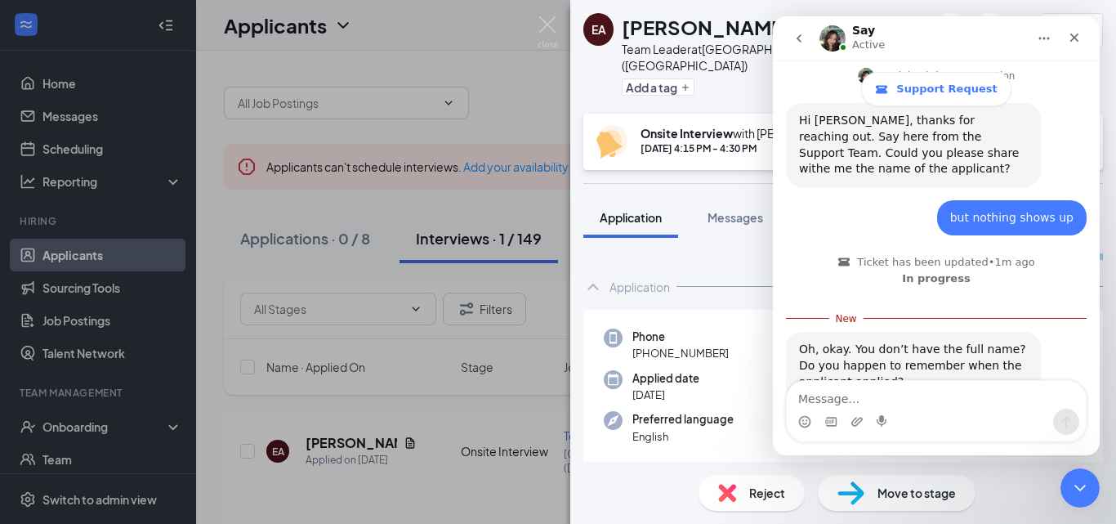
scroll to position [415, 0]
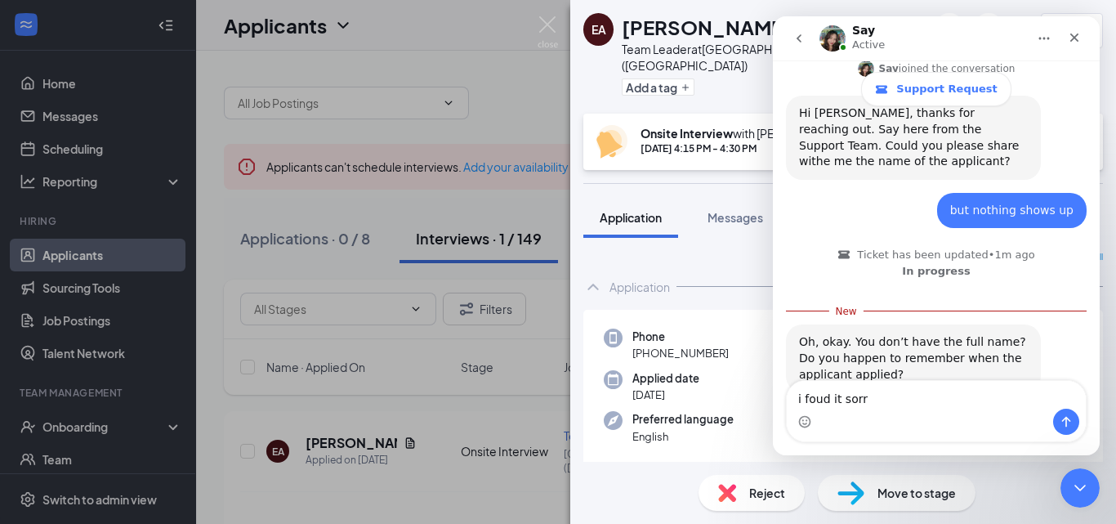
type textarea "i foud it sorry"
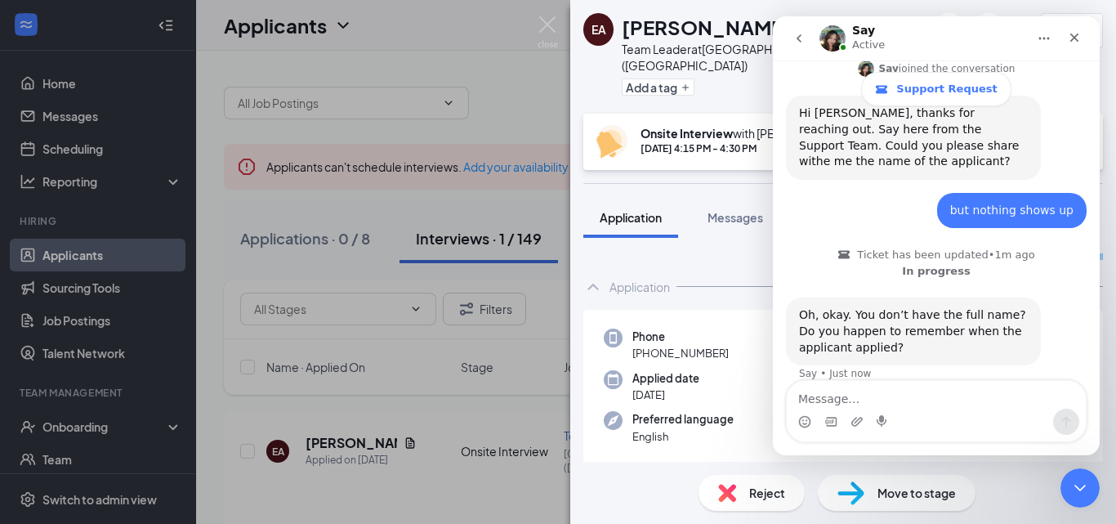
scroll to position [437, 0]
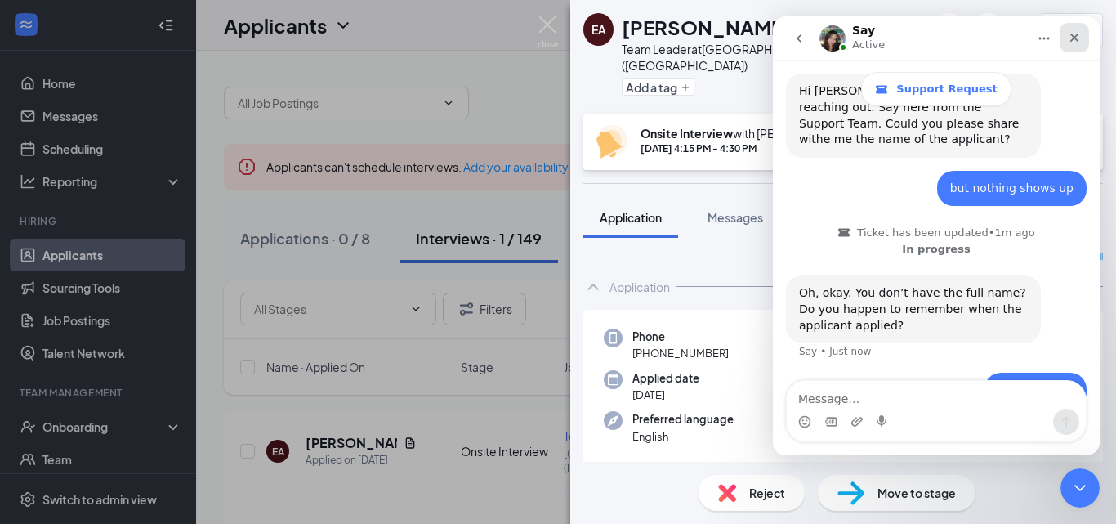
click at [1080, 35] on icon "Close" at bounding box center [1074, 37] width 13 height 13
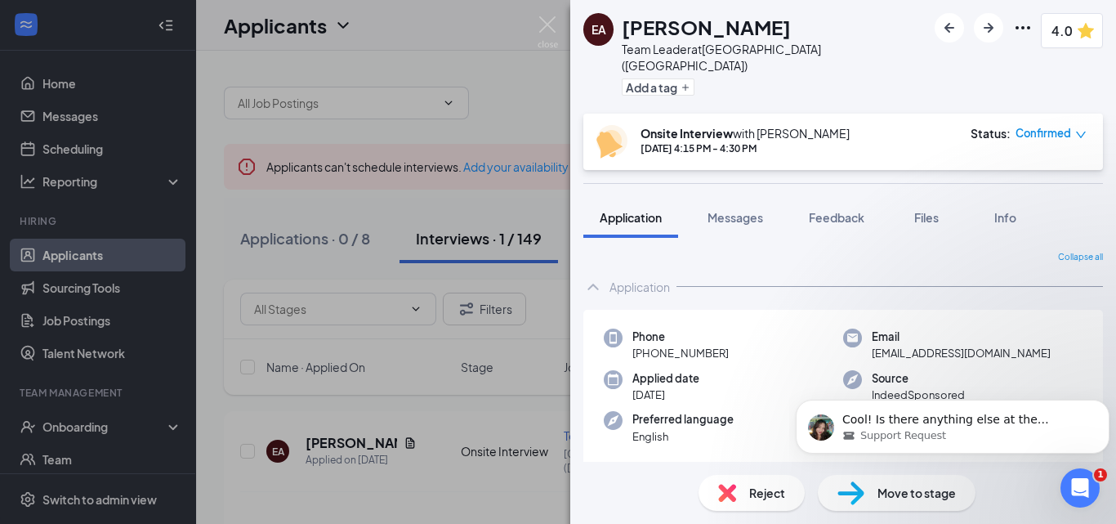
scroll to position [518, 0]
click at [552, 28] on img at bounding box center [548, 32] width 20 height 32
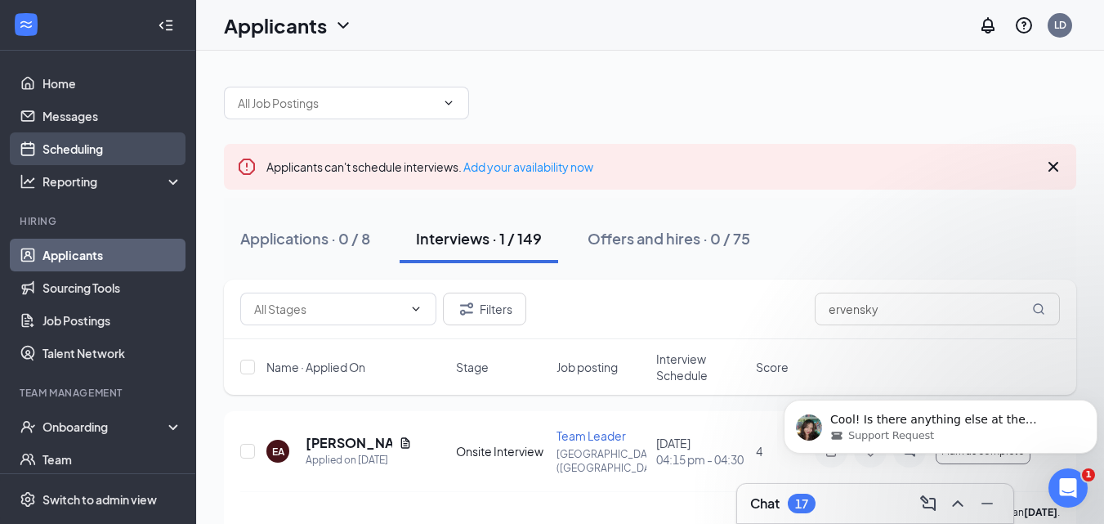
click at [72, 158] on link "Scheduling" at bounding box center [112, 148] width 140 height 33
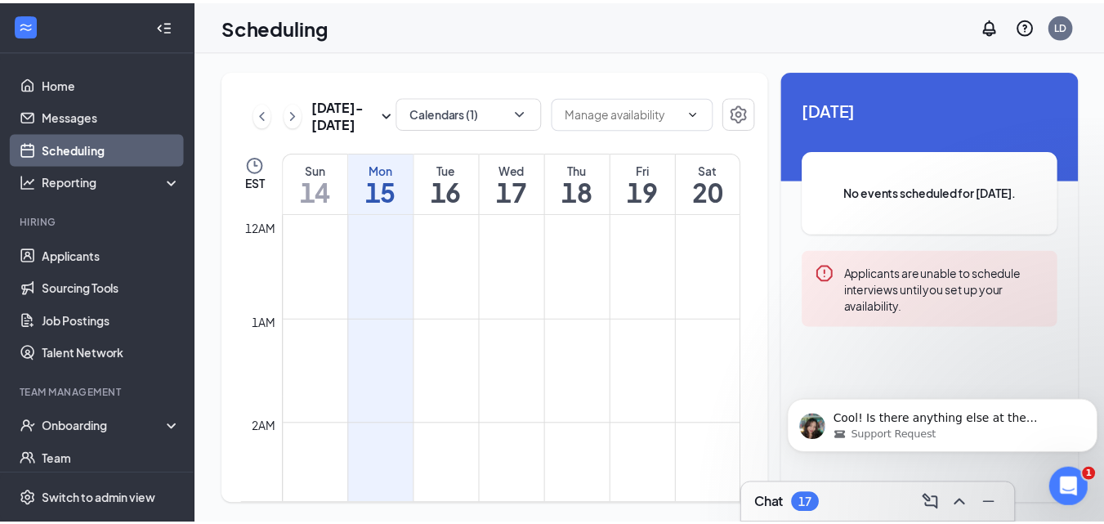
scroll to position [803, 0]
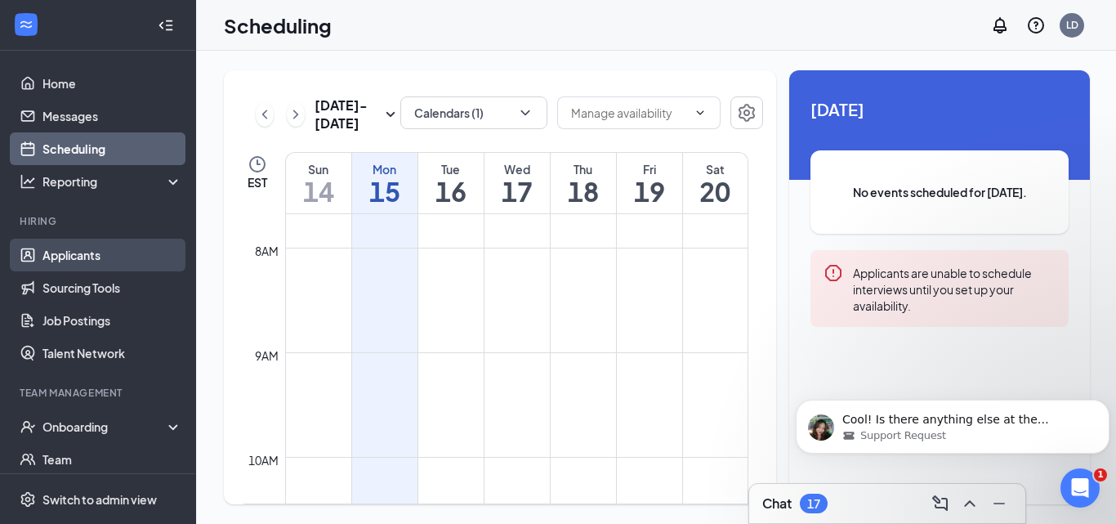
drag, startPoint x: 104, startPoint y: 257, endPoint x: 118, endPoint y: 261, distance: 14.5
click at [104, 257] on link "Applicants" at bounding box center [112, 255] width 140 height 33
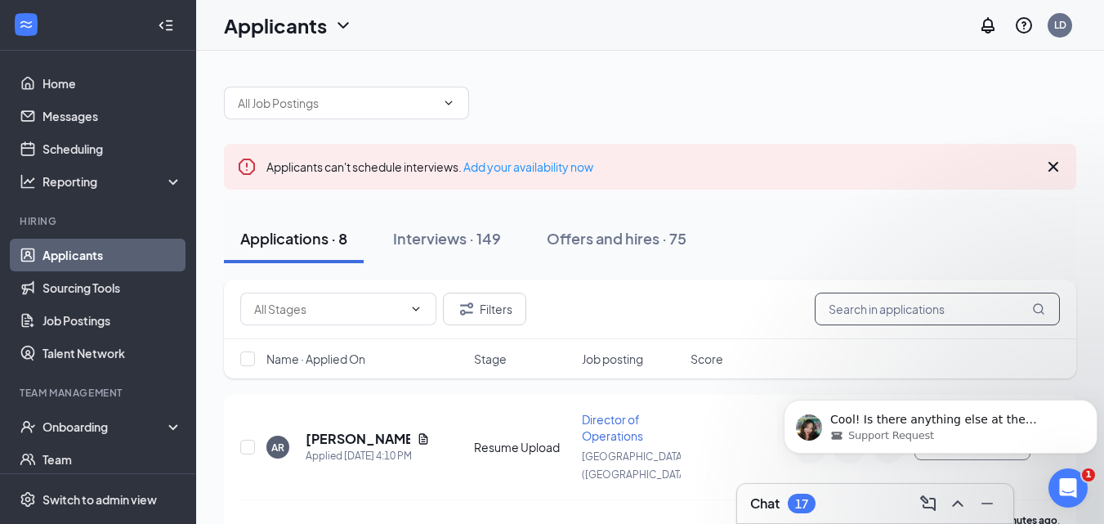
drag, startPoint x: 890, startPoint y: 291, endPoint x: 882, endPoint y: 313, distance: 23.5
click at [887, 294] on div "Filters" at bounding box center [650, 309] width 852 height 60
click at [882, 313] on input "text" at bounding box center [937, 309] width 245 height 33
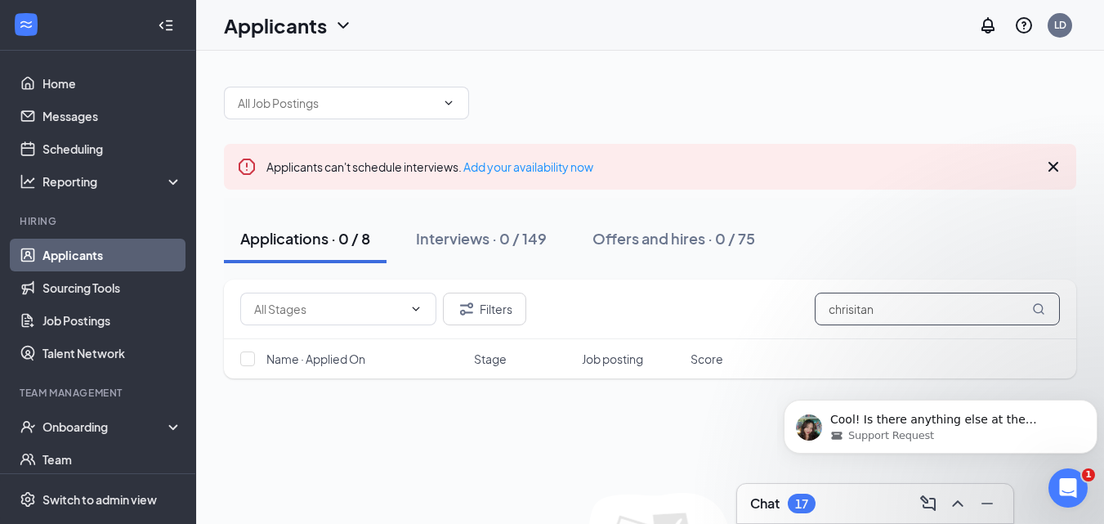
click at [930, 301] on input "chrisitan" at bounding box center [937, 309] width 245 height 33
type input "chrisitan"
click at [484, 243] on div "Interviews · 0 / 149" at bounding box center [481, 238] width 131 height 20
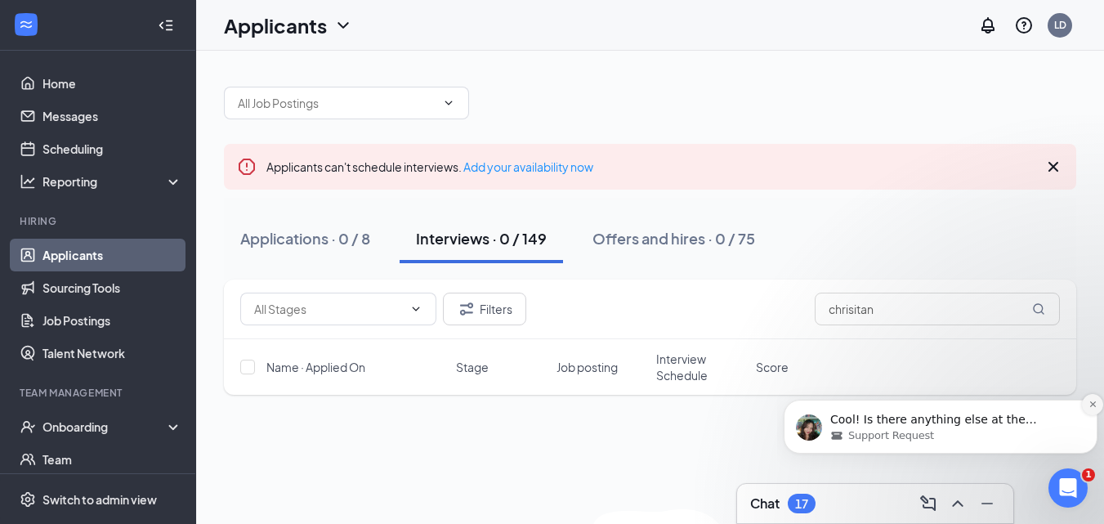
click at [1093, 403] on icon "Dismiss notification" at bounding box center [1092, 404] width 6 height 6
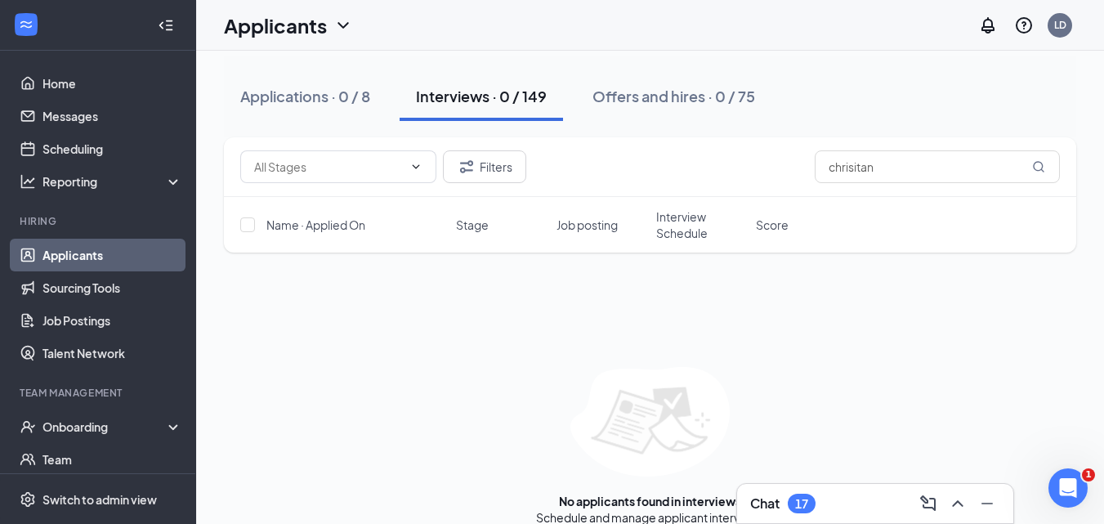
scroll to position [163, 0]
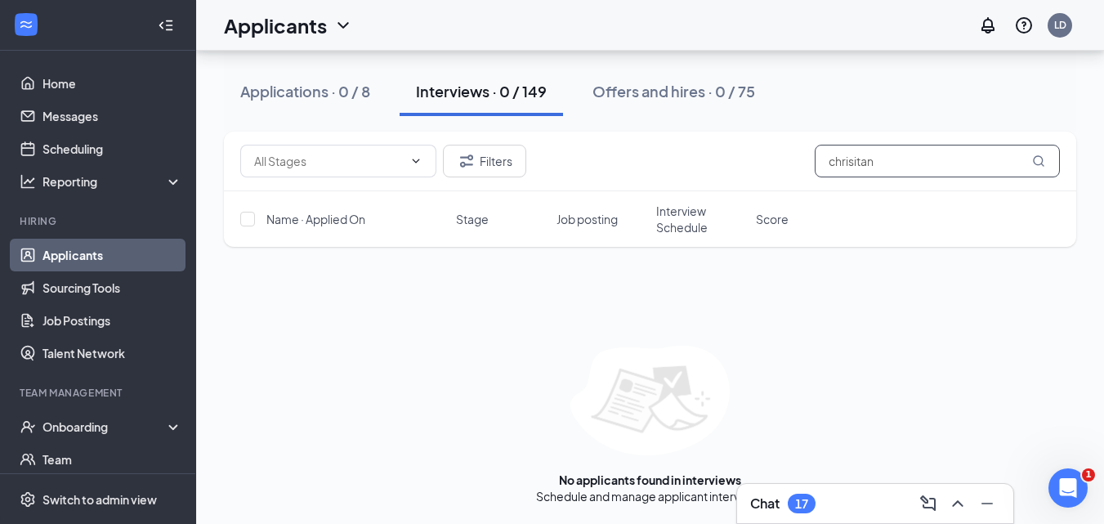
click at [899, 155] on input "chrisitan" at bounding box center [937, 161] width 245 height 33
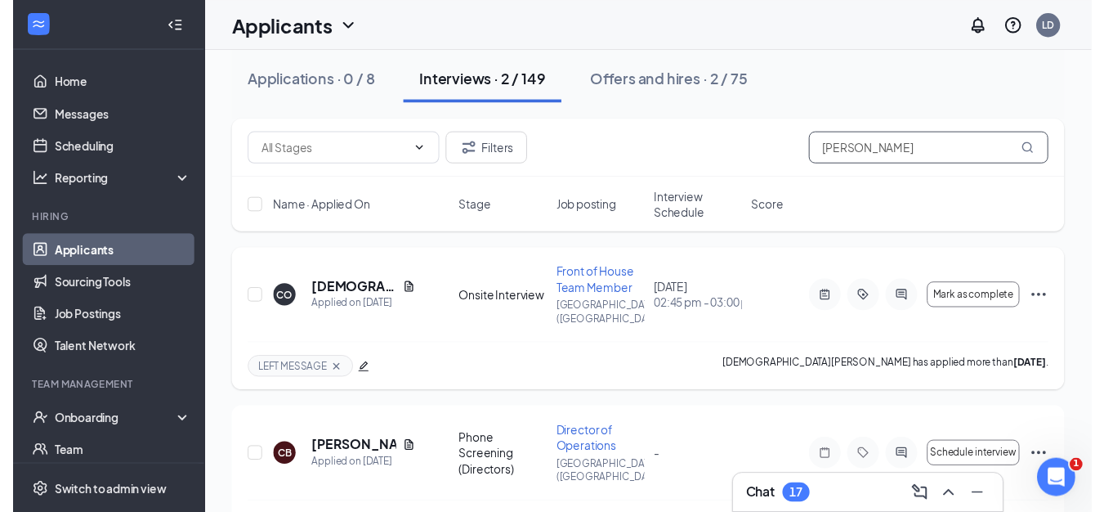
scroll to position [163, 0]
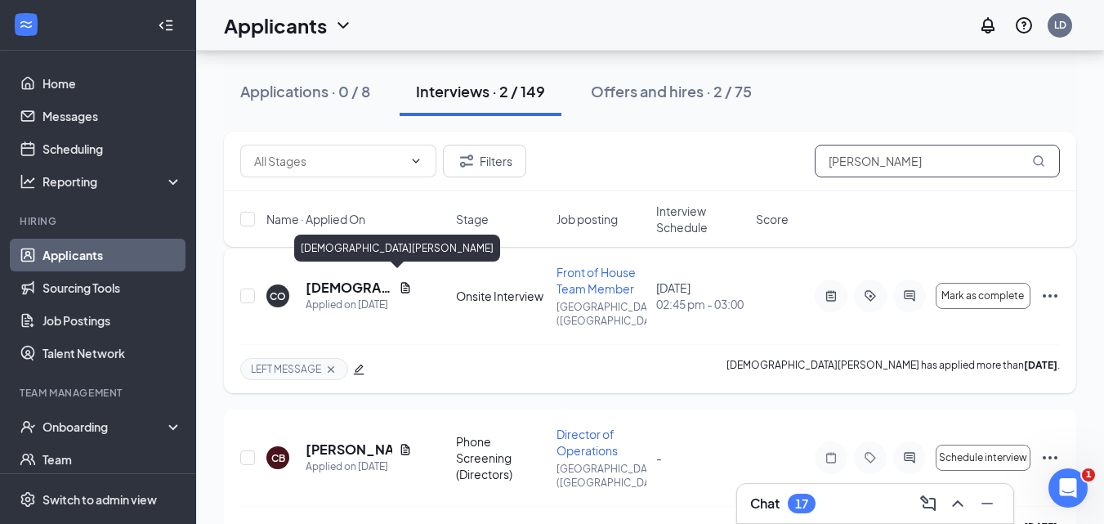
type input "[PERSON_NAME]"
click at [328, 282] on h5 "[DEMOGRAPHIC_DATA][PERSON_NAME]" at bounding box center [349, 288] width 87 height 18
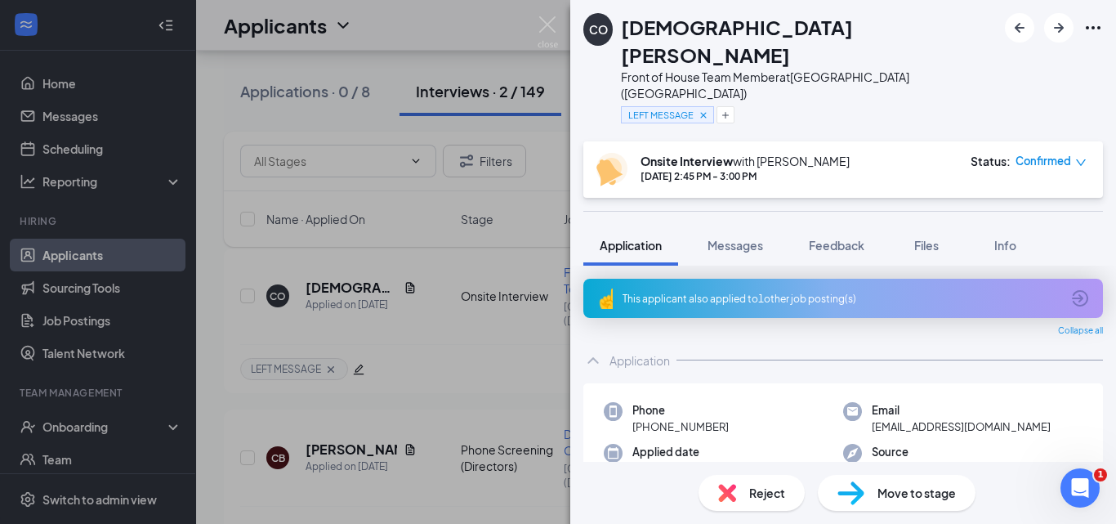
click at [672, 154] on b "Onsite Interview" at bounding box center [687, 161] width 92 height 15
click at [1079, 157] on icon "down" at bounding box center [1080, 162] width 11 height 11
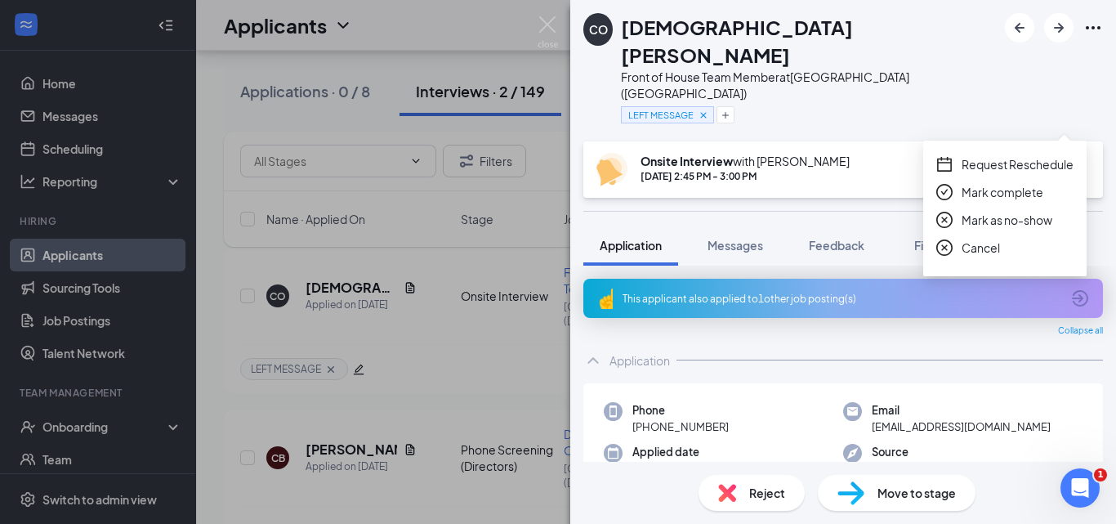
click at [891, 153] on div "Onsite Interview with [PERSON_NAME] [DATE] 2:45 PM - 3:00 PM Status : Confirmed" at bounding box center [841, 170] width 490 height 34
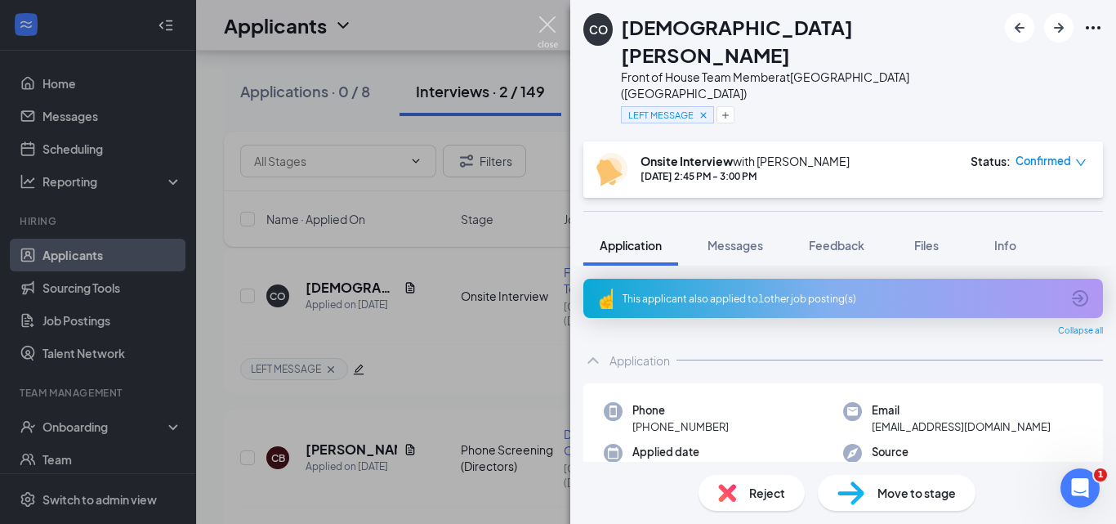
click at [544, 27] on img at bounding box center [548, 32] width 20 height 32
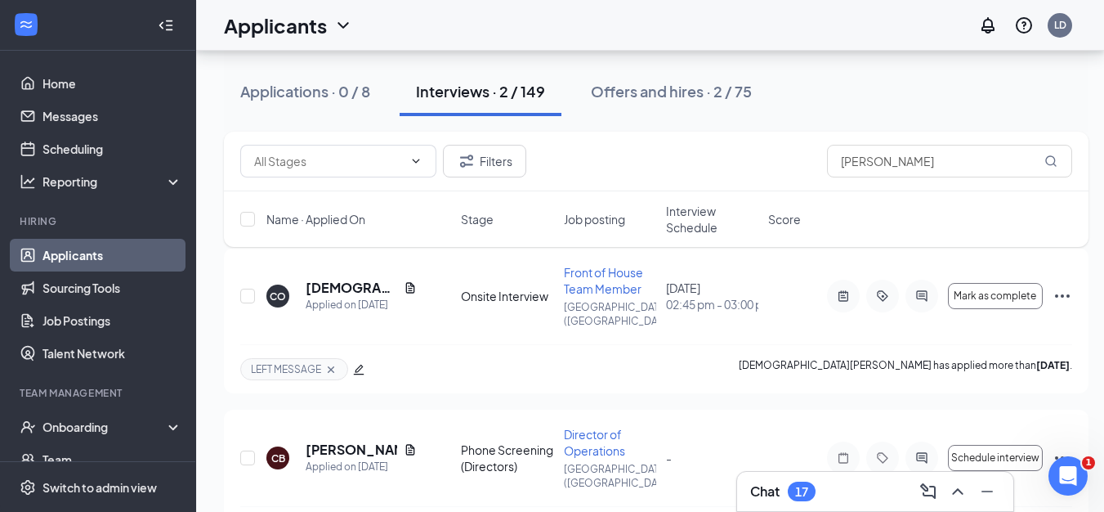
scroll to position [530, 0]
click at [75, 150] on link "Scheduling" at bounding box center [112, 148] width 140 height 33
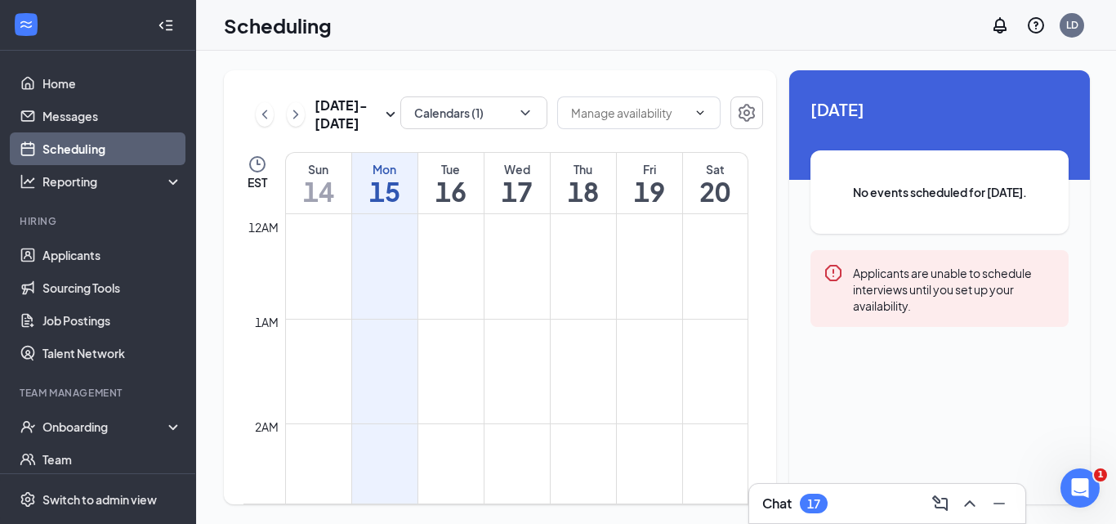
scroll to position [803, 0]
click at [395, 164] on div "Mon" at bounding box center [384, 169] width 65 height 16
click at [856, 119] on span "[DATE]" at bounding box center [940, 108] width 258 height 25
click at [923, 116] on span "[DATE]" at bounding box center [940, 108] width 258 height 25
click at [473, 120] on button "Calendars (1)" at bounding box center [473, 112] width 147 height 33
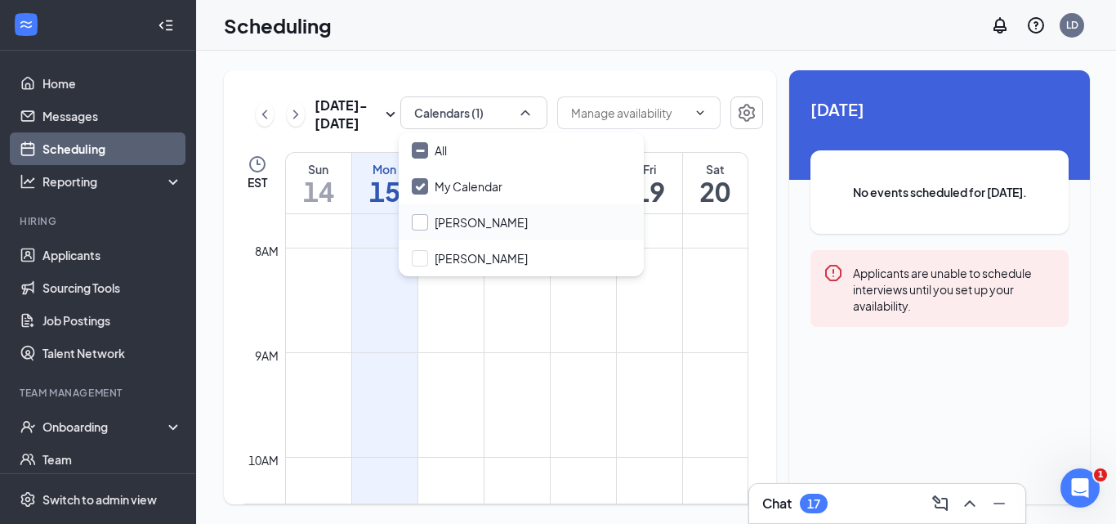
click at [436, 221] on input "[PERSON_NAME]" at bounding box center [470, 222] width 116 height 16
checkbox input "true"
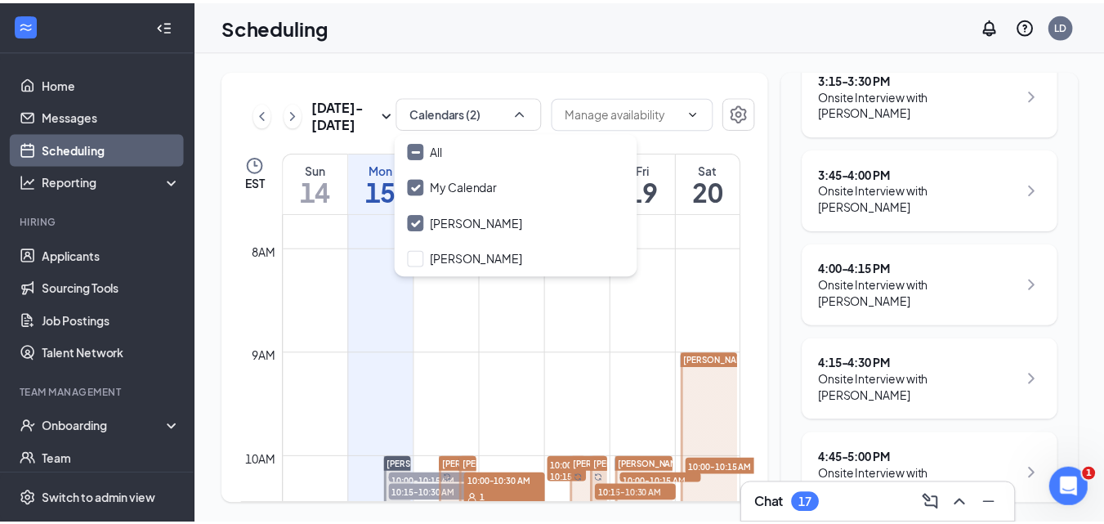
scroll to position [1508, 0]
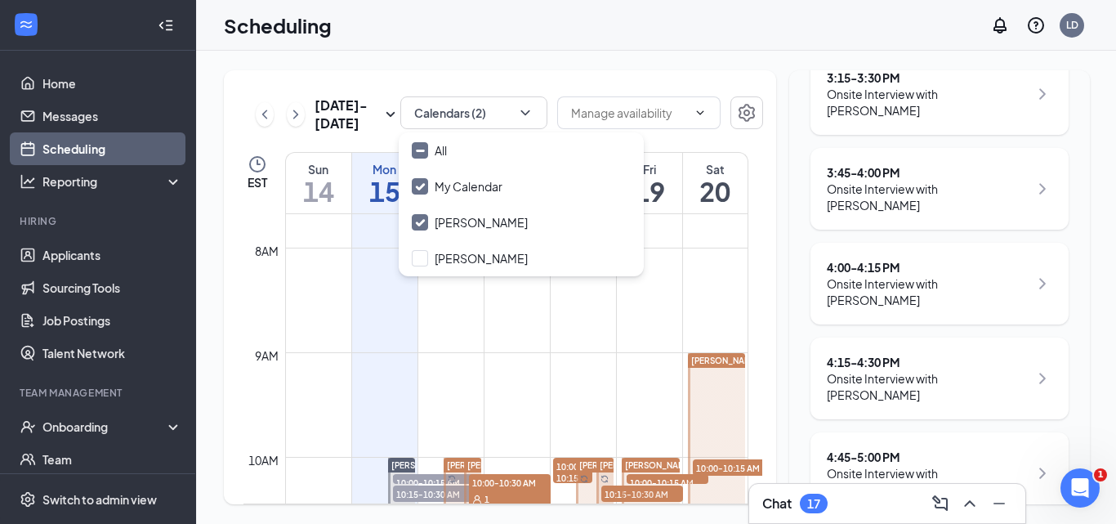
click at [1033, 463] on icon "ChevronRight" at bounding box center [1043, 473] width 20 height 20
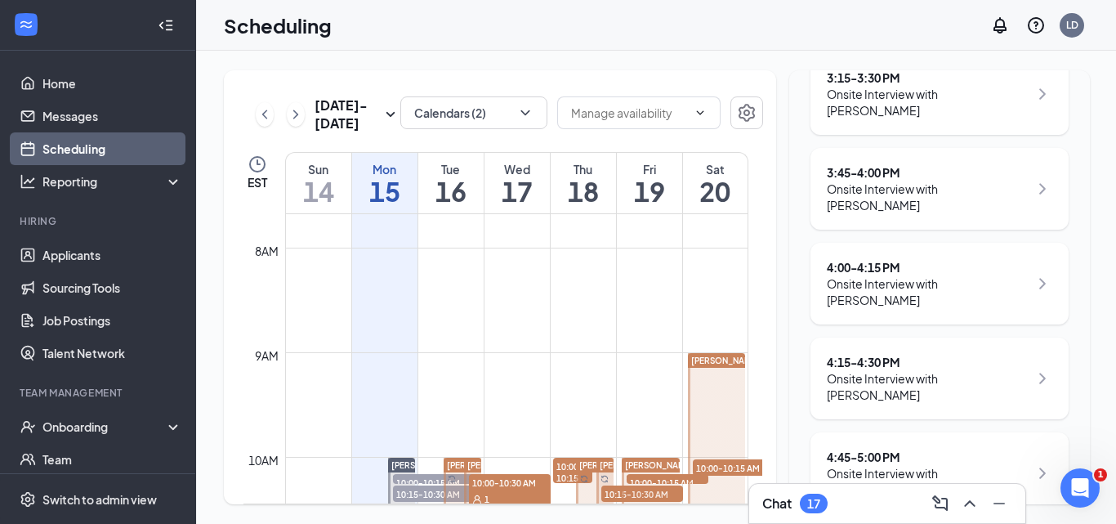
click at [879, 465] on div "Onsite Interview with [PERSON_NAME]" at bounding box center [928, 481] width 202 height 33
click at [922, 465] on div "Onsite Interview with [PERSON_NAME]" at bounding box center [928, 481] width 202 height 33
click at [75, 248] on link "Applicants" at bounding box center [112, 255] width 140 height 33
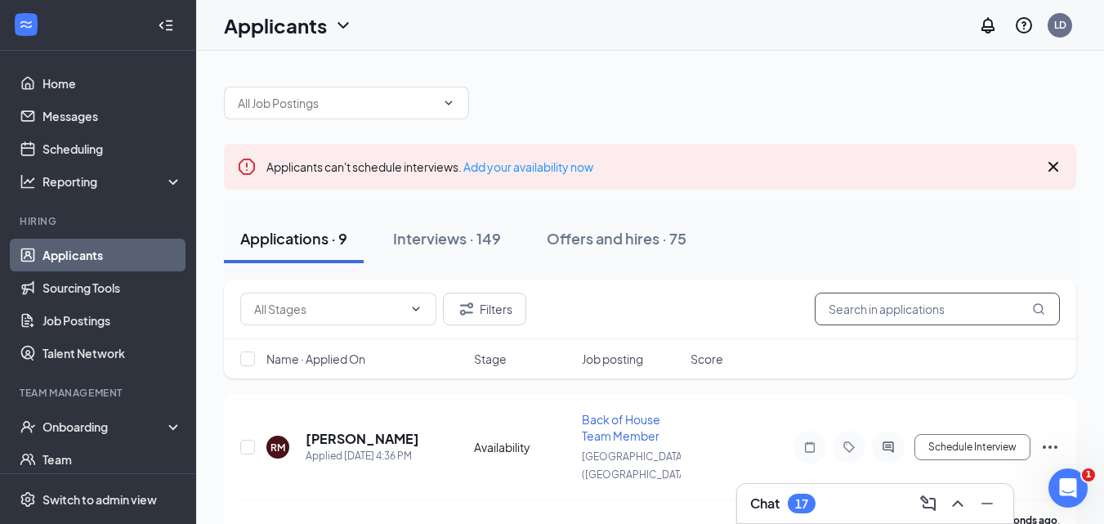
click at [891, 311] on input "text" at bounding box center [937, 309] width 245 height 33
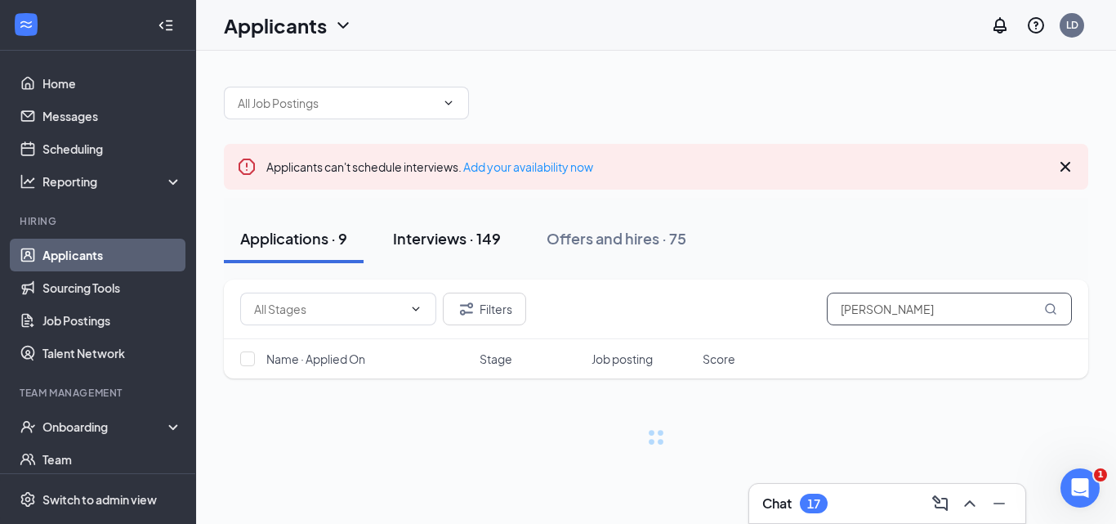
type input "[PERSON_NAME]"
drag, startPoint x: 430, startPoint y: 237, endPoint x: 464, endPoint y: 243, distance: 34.8
click at [430, 238] on div "Interviews · 149" at bounding box center [447, 238] width 108 height 20
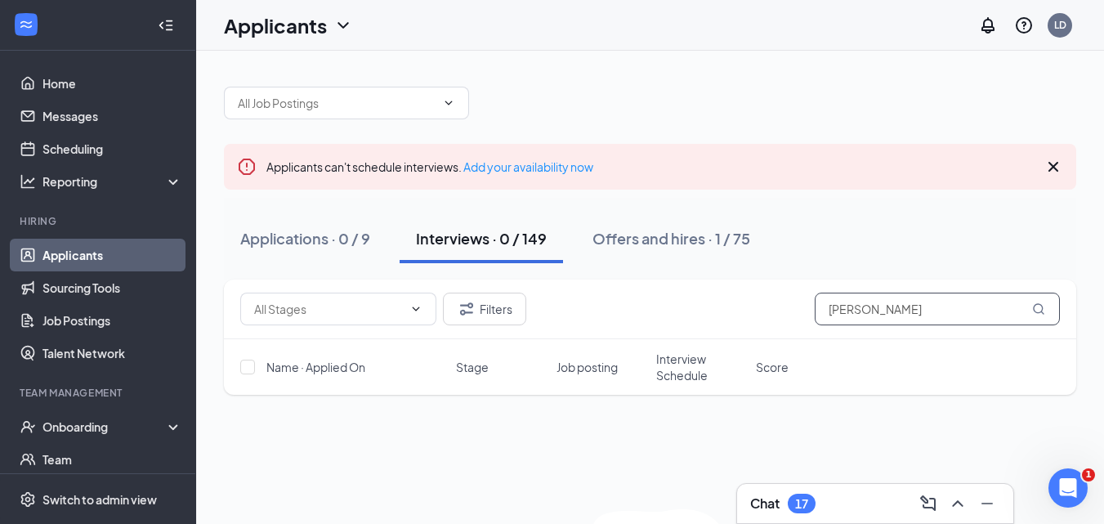
drag, startPoint x: 901, startPoint y: 315, endPoint x: 605, endPoint y: 290, distance: 297.6
click at [628, 315] on div "Filters [PERSON_NAME]" at bounding box center [650, 309] width 820 height 33
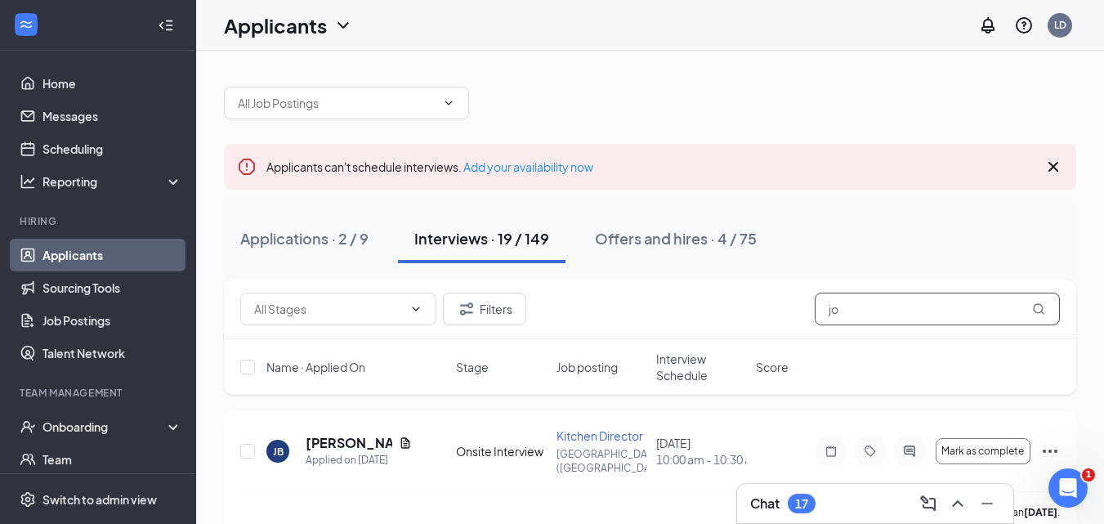
click at [918, 308] on input "jo" at bounding box center [937, 309] width 245 height 33
type input "j"
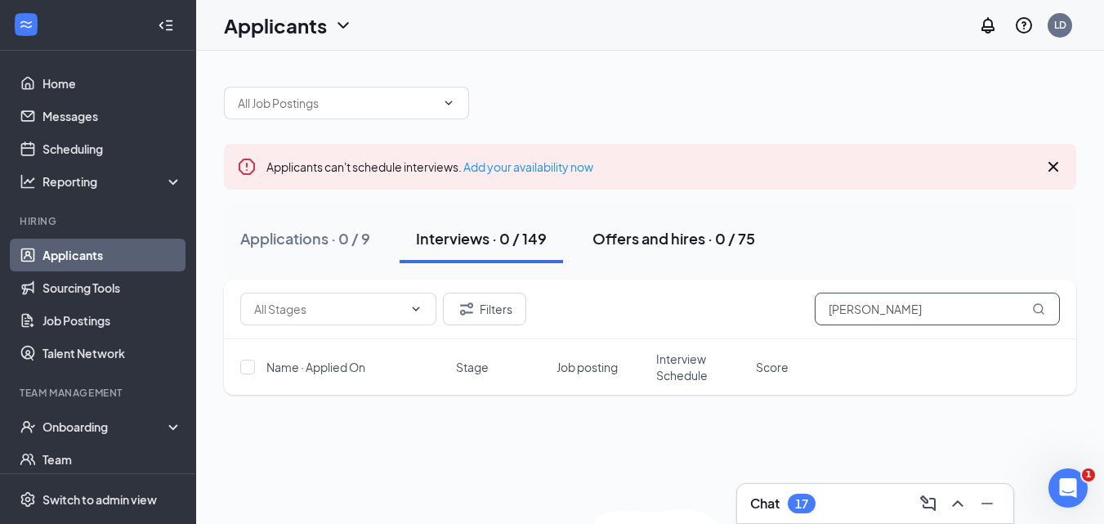
type input "[PERSON_NAME]"
click at [708, 241] on div "Offers and hires · 0 / 75" at bounding box center [673, 238] width 163 height 20
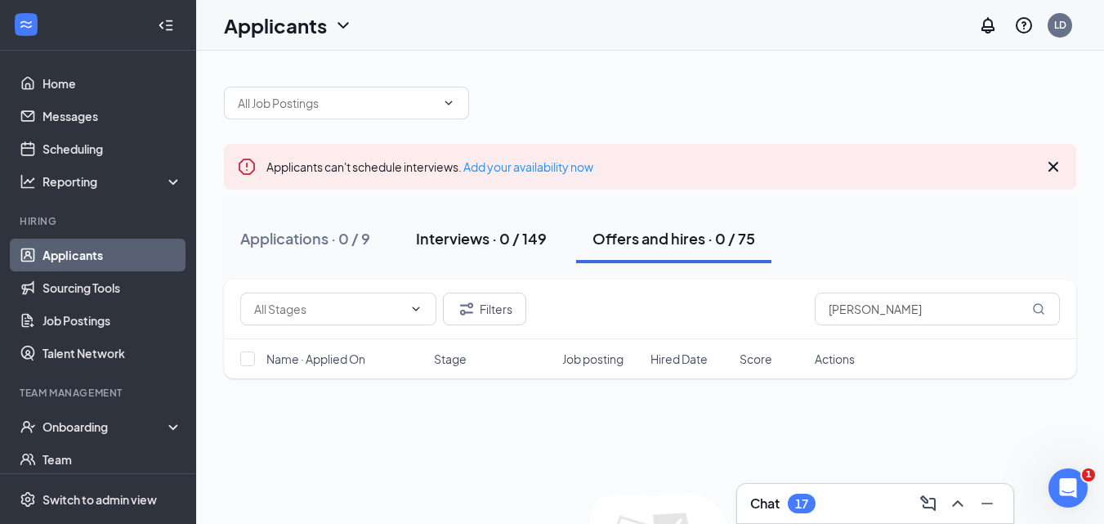
click at [482, 244] on div "Interviews · 0 / 149" at bounding box center [481, 238] width 131 height 20
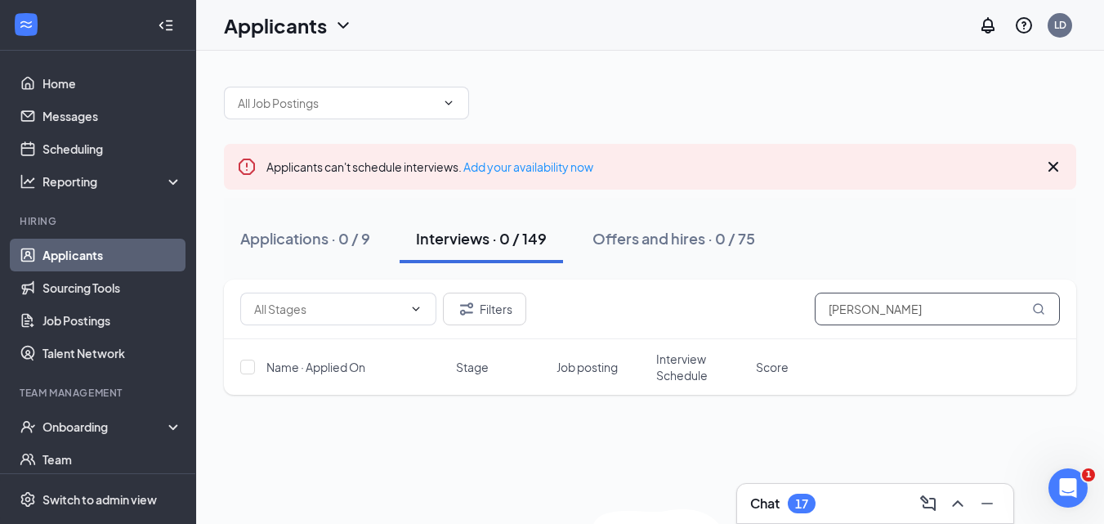
drag, startPoint x: 886, startPoint y: 314, endPoint x: 612, endPoint y: 319, distance: 273.8
click at [614, 321] on div "Filters [PERSON_NAME]" at bounding box center [650, 309] width 820 height 33
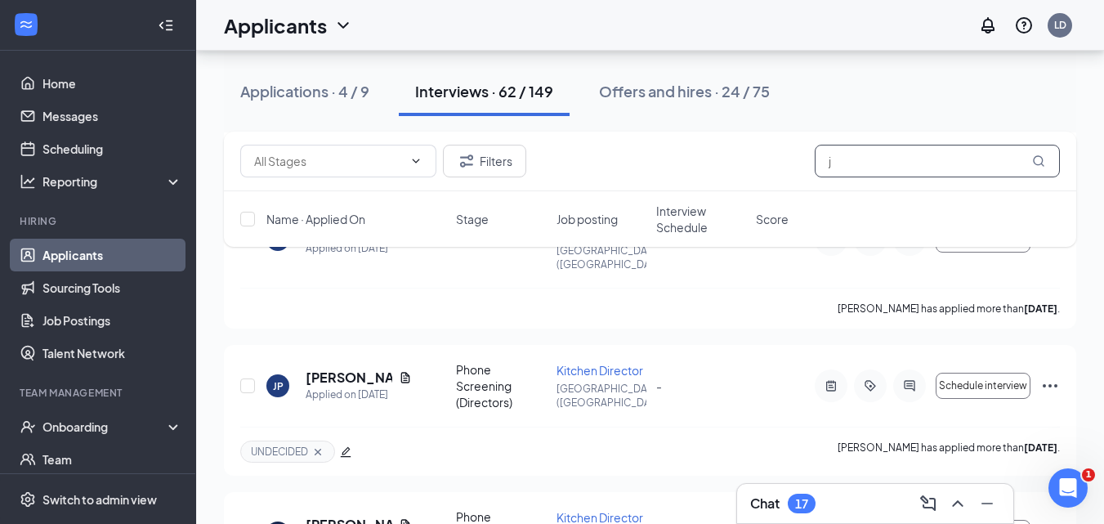
scroll to position [3514, 0]
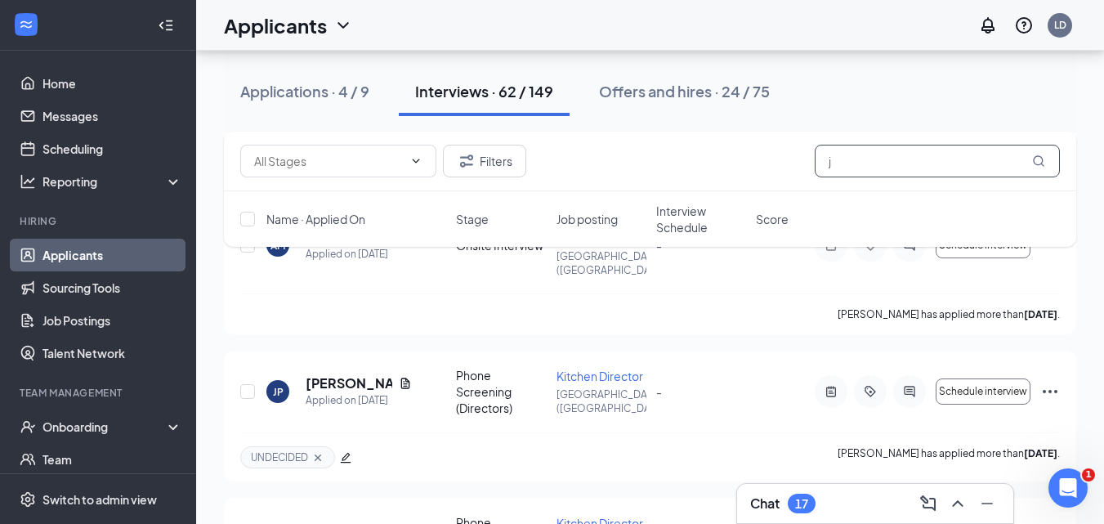
type input "j"
